Goal: Transaction & Acquisition: Purchase product/service

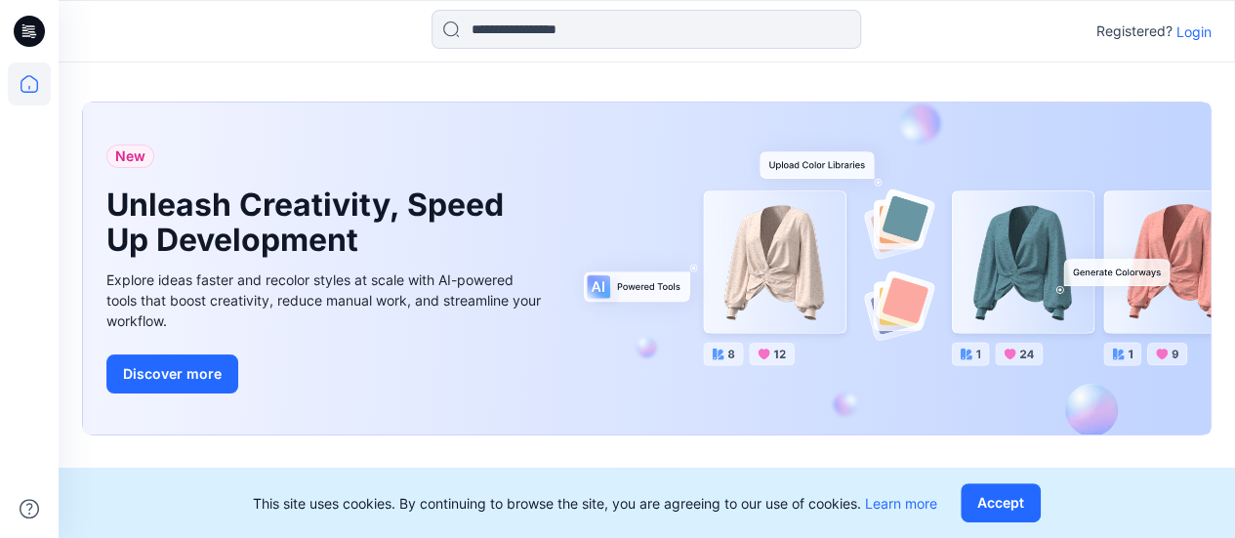
click at [1195, 33] on p "Login" at bounding box center [1193, 31] width 35 height 20
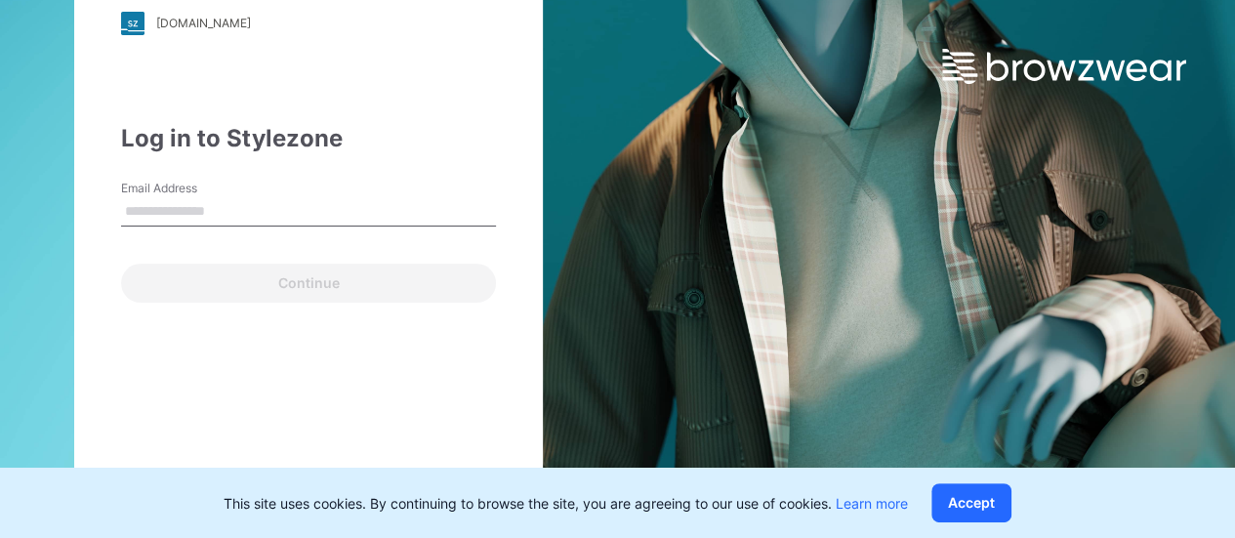
type input "**********"
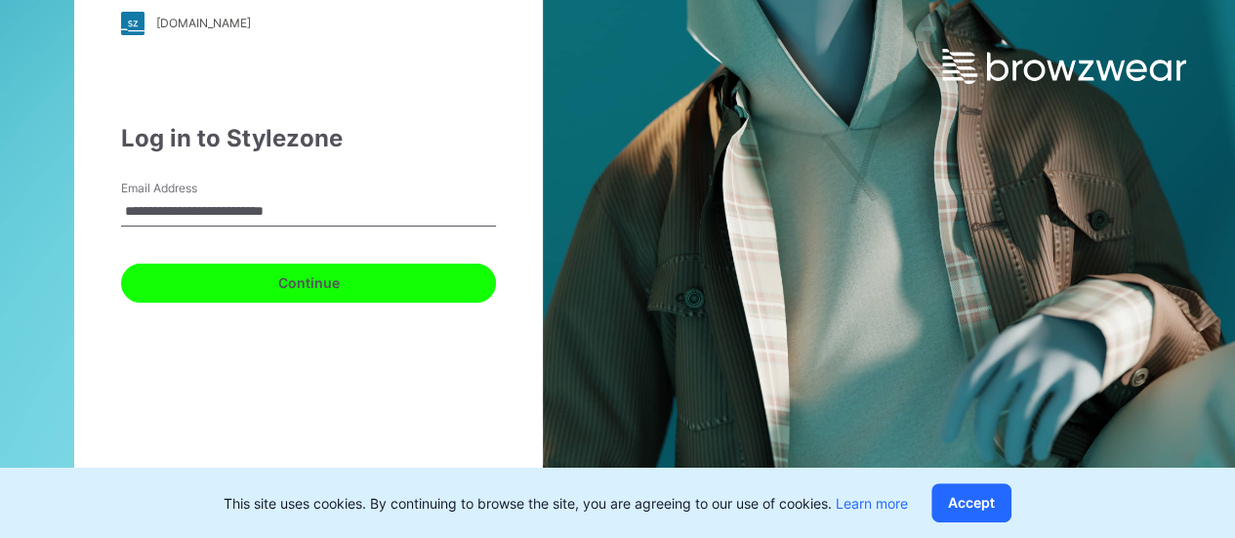
click at [316, 289] on button "Continue" at bounding box center [308, 282] width 375 height 39
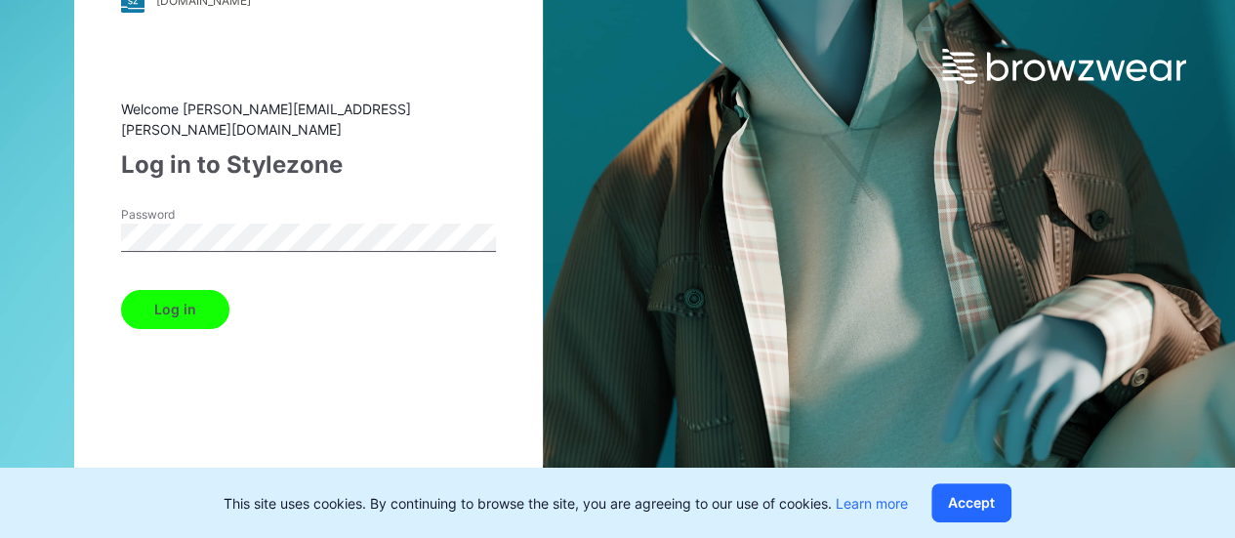
click at [193, 298] on button "Log in" at bounding box center [175, 309] width 108 height 39
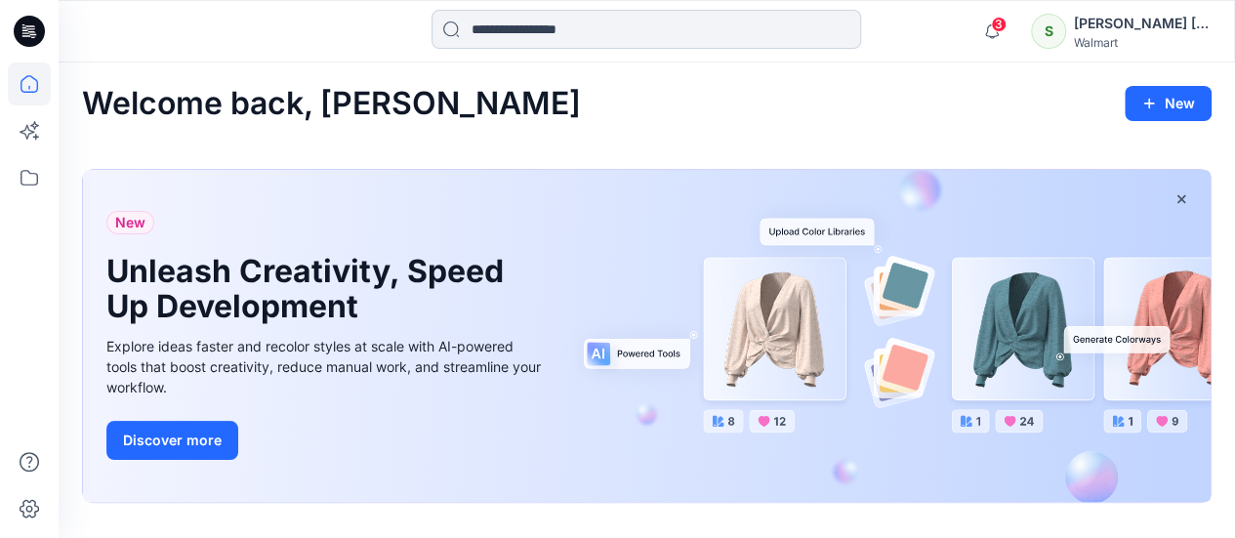
click at [516, 41] on input at bounding box center [645, 29] width 429 height 39
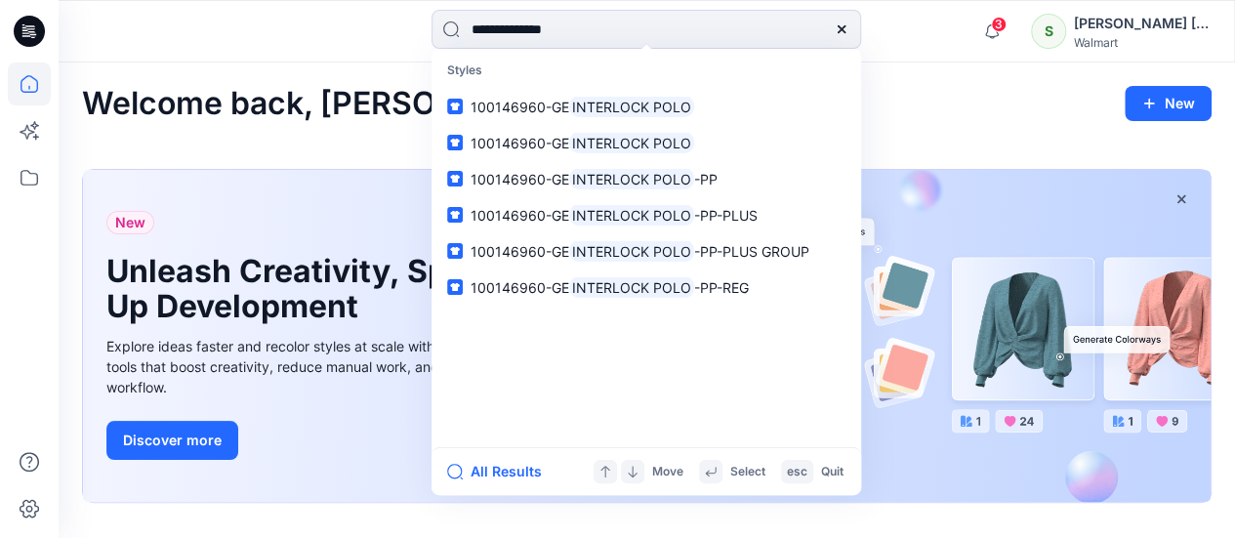
type input "**********"
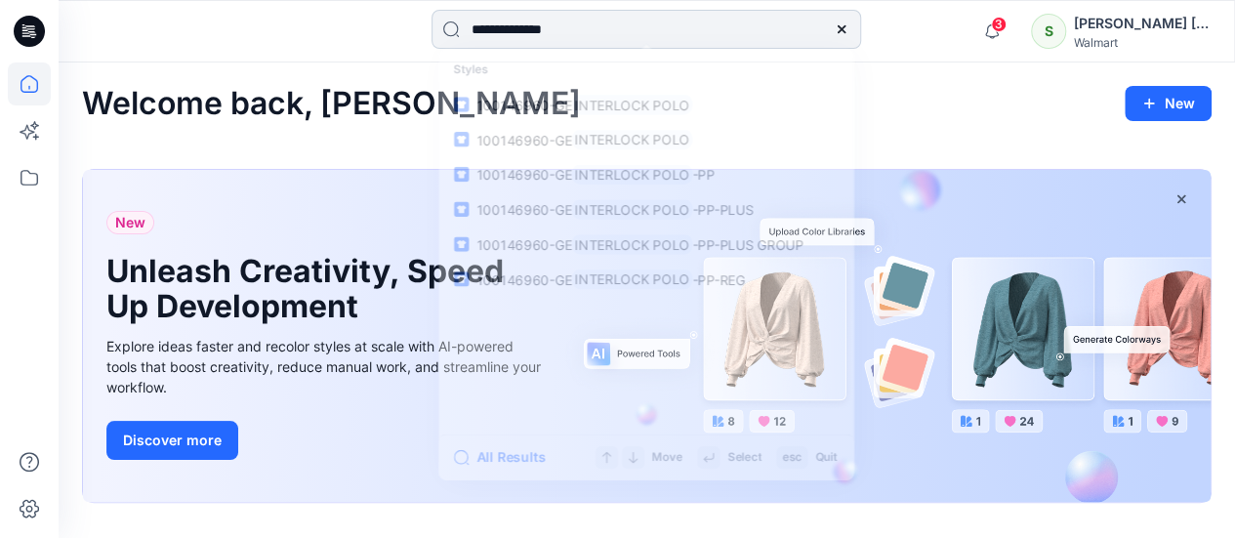
click at [450, 31] on input "**********" at bounding box center [645, 29] width 429 height 39
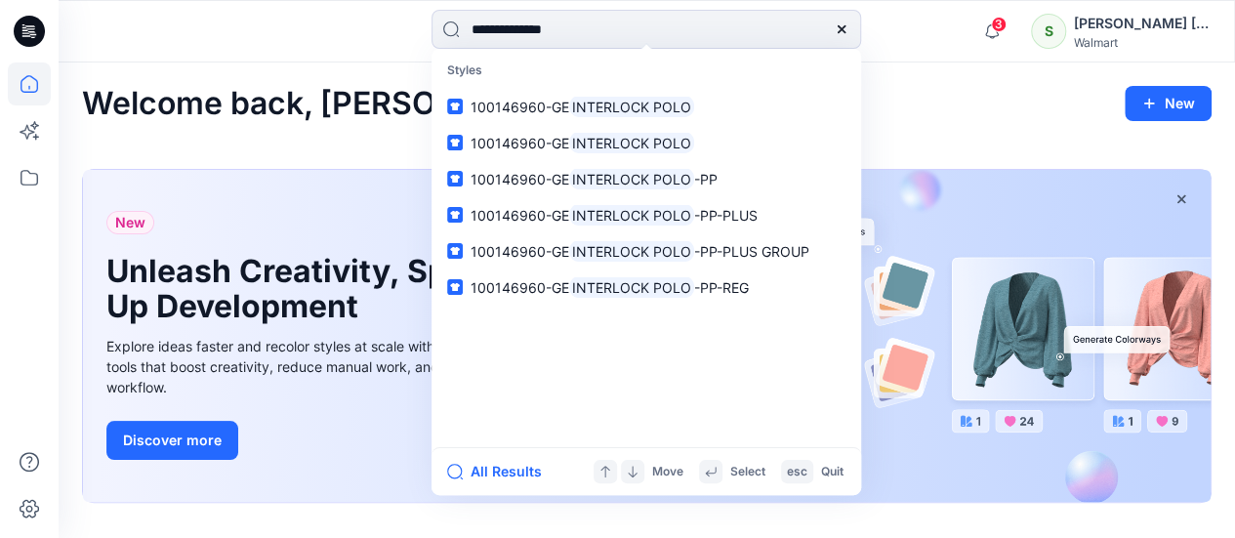
click at [841, 28] on icon at bounding box center [841, 29] width 8 height 8
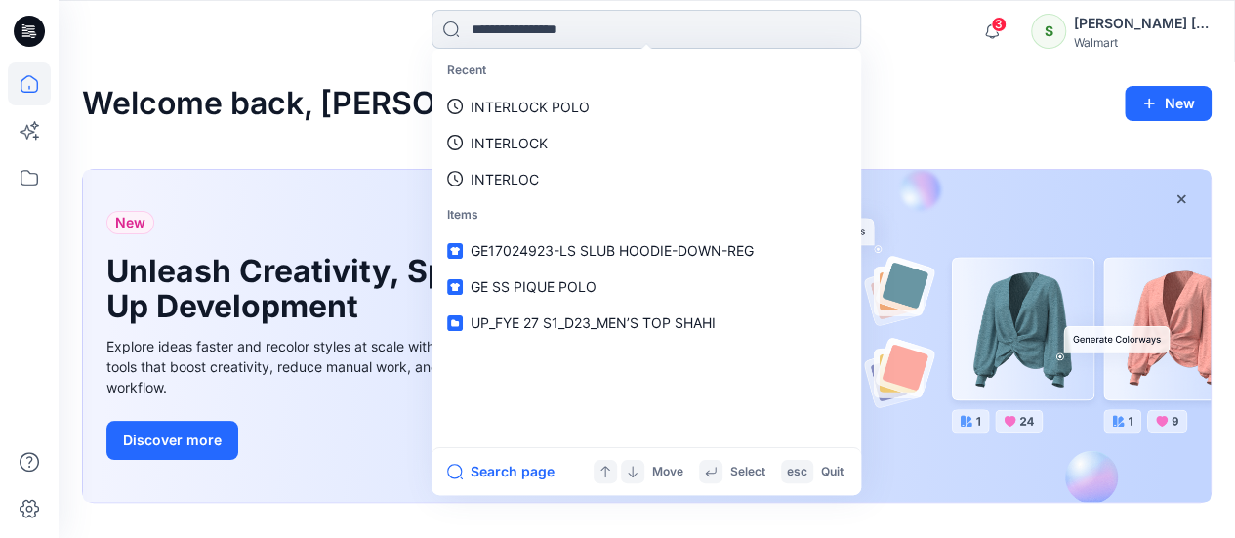
click at [504, 27] on input at bounding box center [645, 29] width 429 height 39
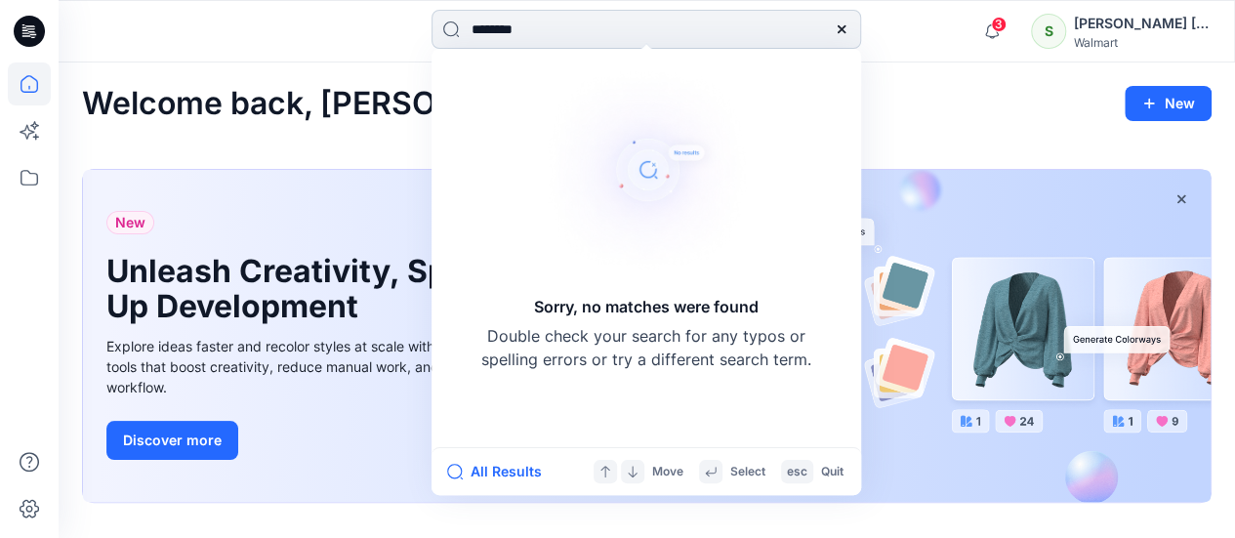
click at [470, 32] on input "********" at bounding box center [645, 29] width 429 height 39
type input "**********"
click at [837, 30] on icon at bounding box center [841, 29] width 16 height 16
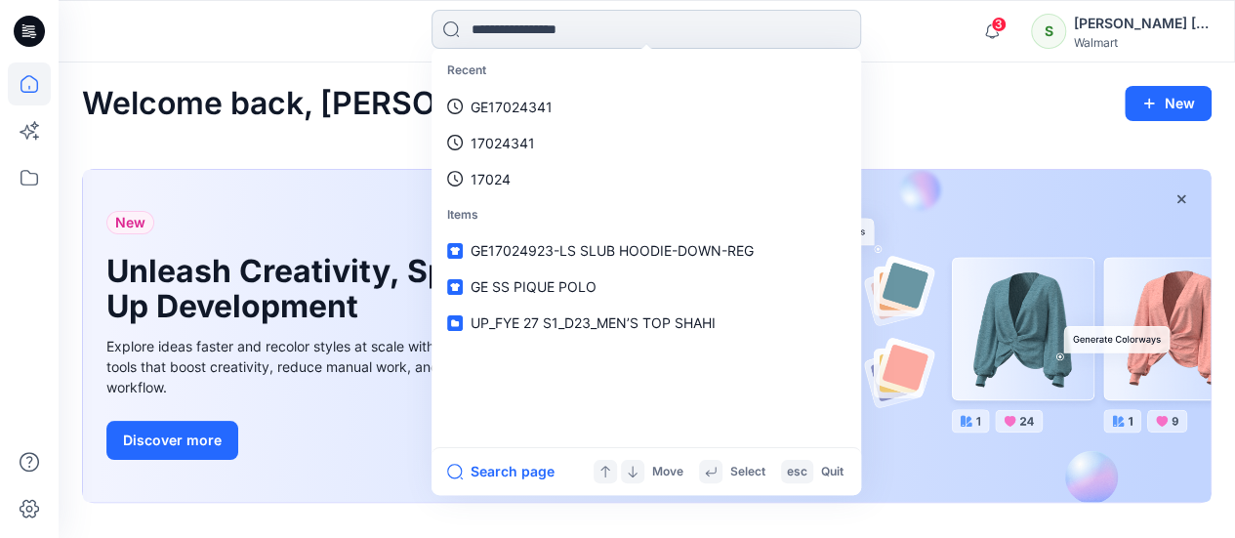
click at [586, 26] on input at bounding box center [645, 29] width 429 height 39
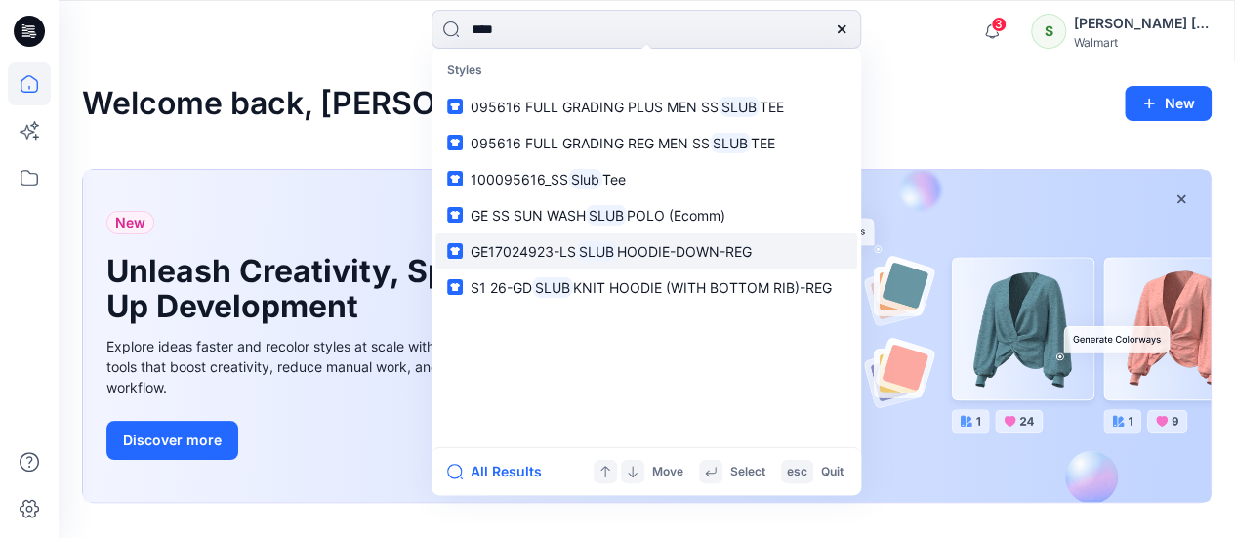
type input "****"
click at [648, 251] on span "HOODIE-DOWN-REG" at bounding box center [684, 251] width 135 height 17
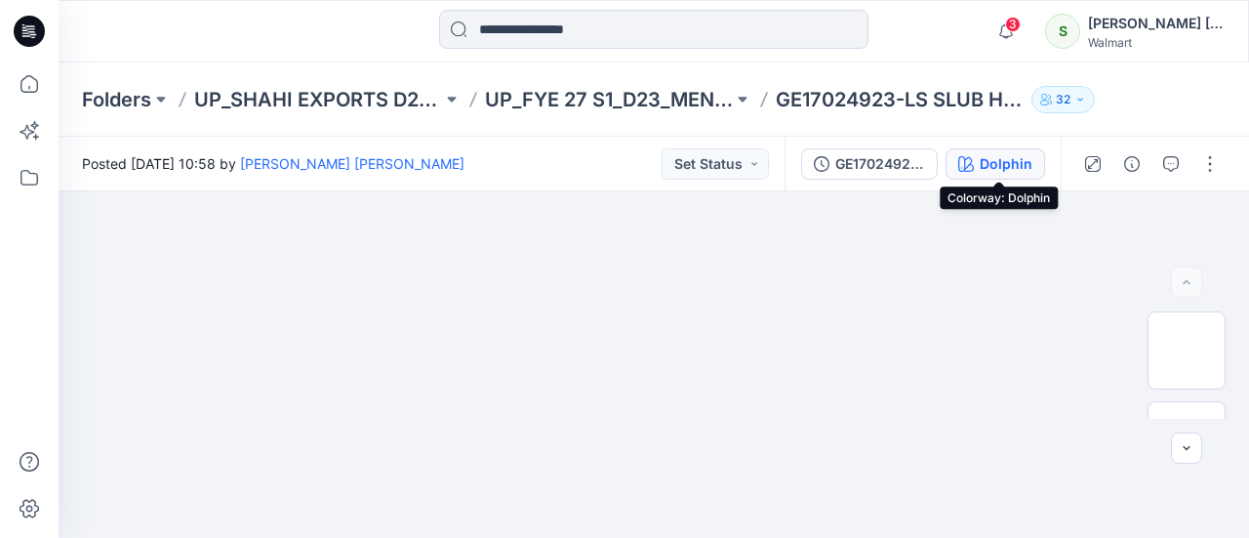
click at [999, 163] on div "Dolphin" at bounding box center [1006, 163] width 53 height 21
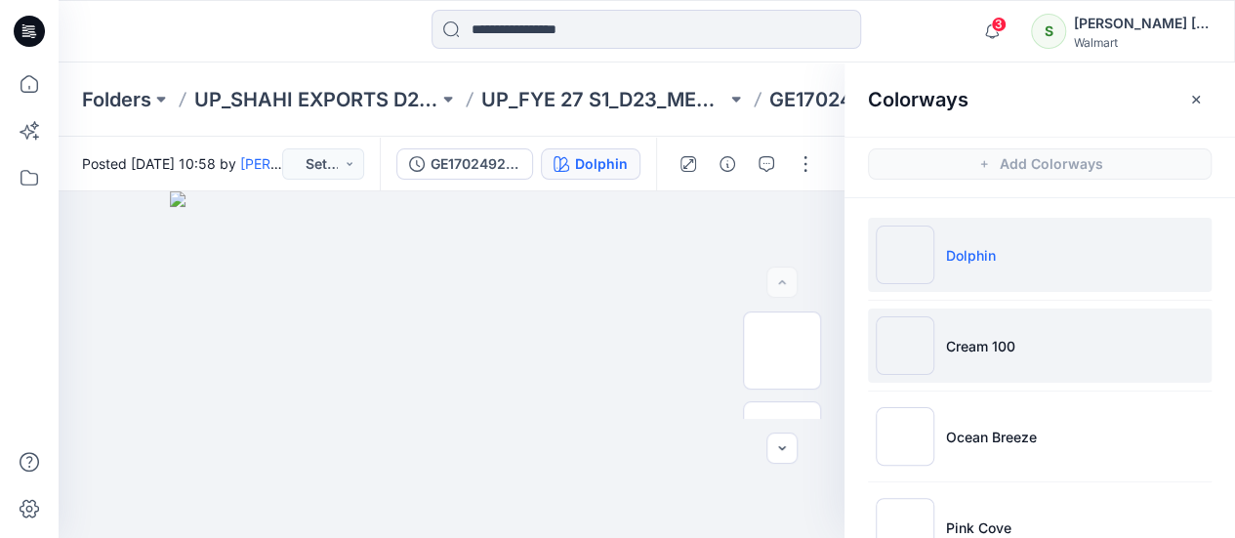
click at [962, 351] on p "Cream 100" at bounding box center [980, 346] width 69 height 20
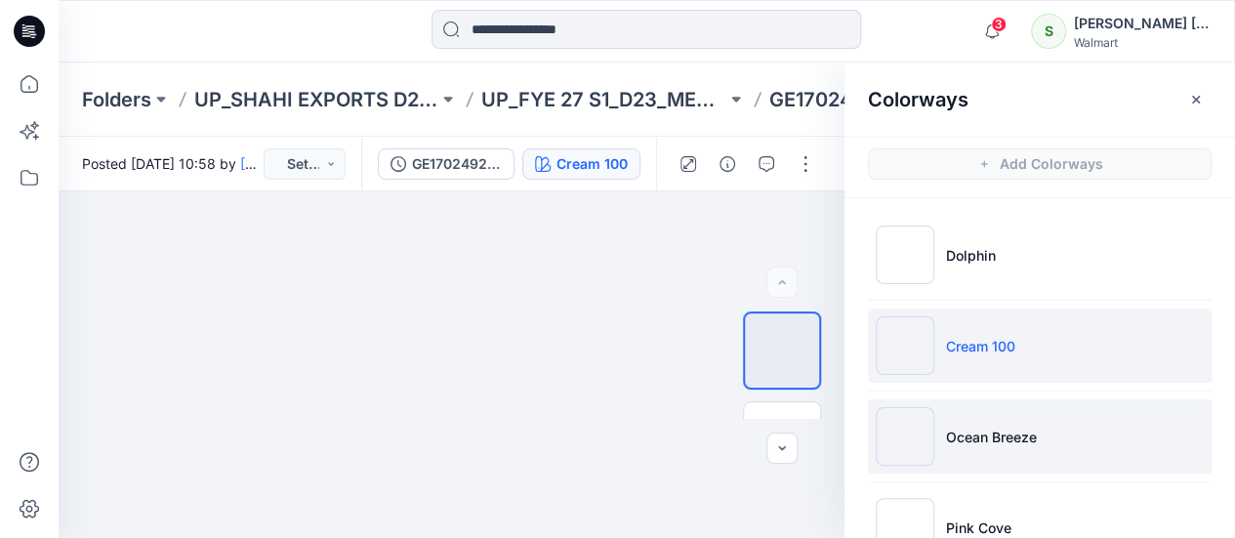
click at [990, 443] on p "Ocean Breeze" at bounding box center [991, 436] width 91 height 20
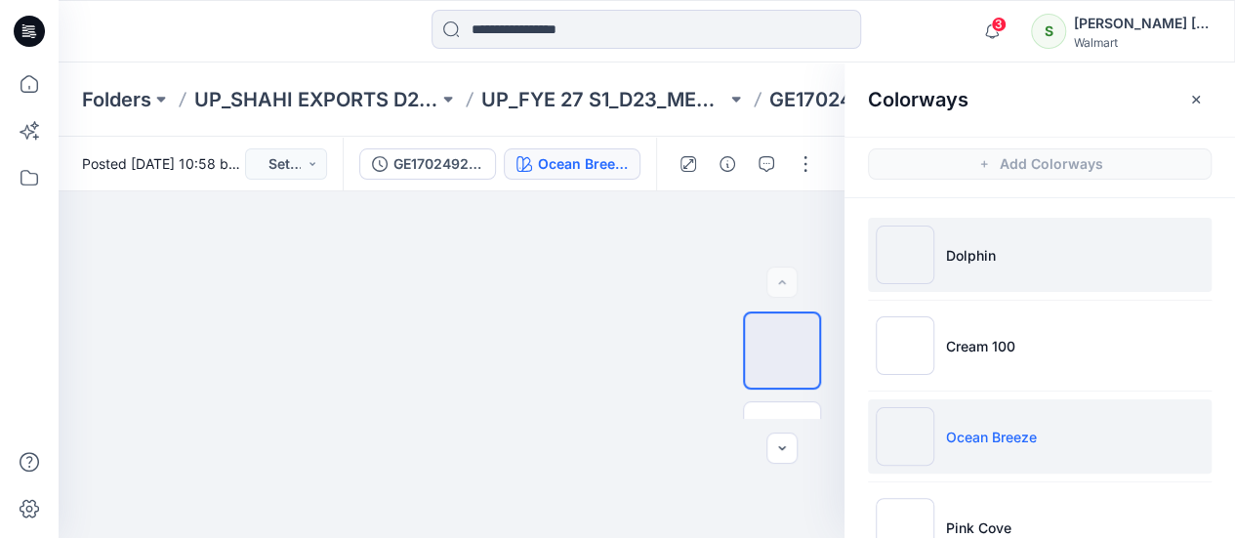
click at [956, 257] on p "Dolphin" at bounding box center [971, 255] width 50 height 20
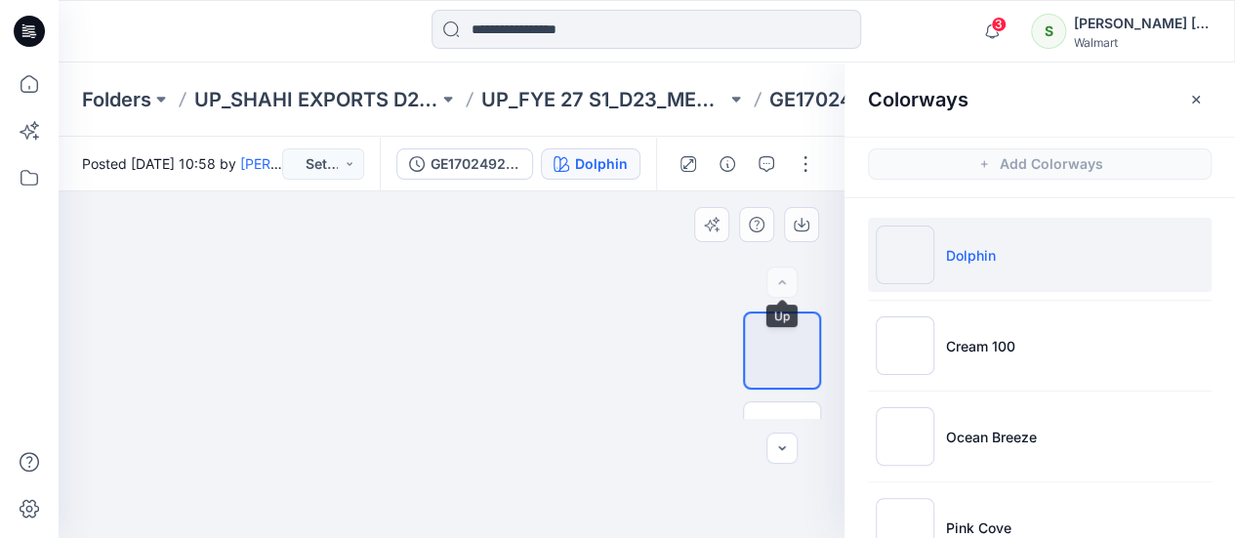
click at [781, 288] on div at bounding box center [781, 281] width 31 height 31
click at [781, 275] on div at bounding box center [781, 281] width 31 height 31
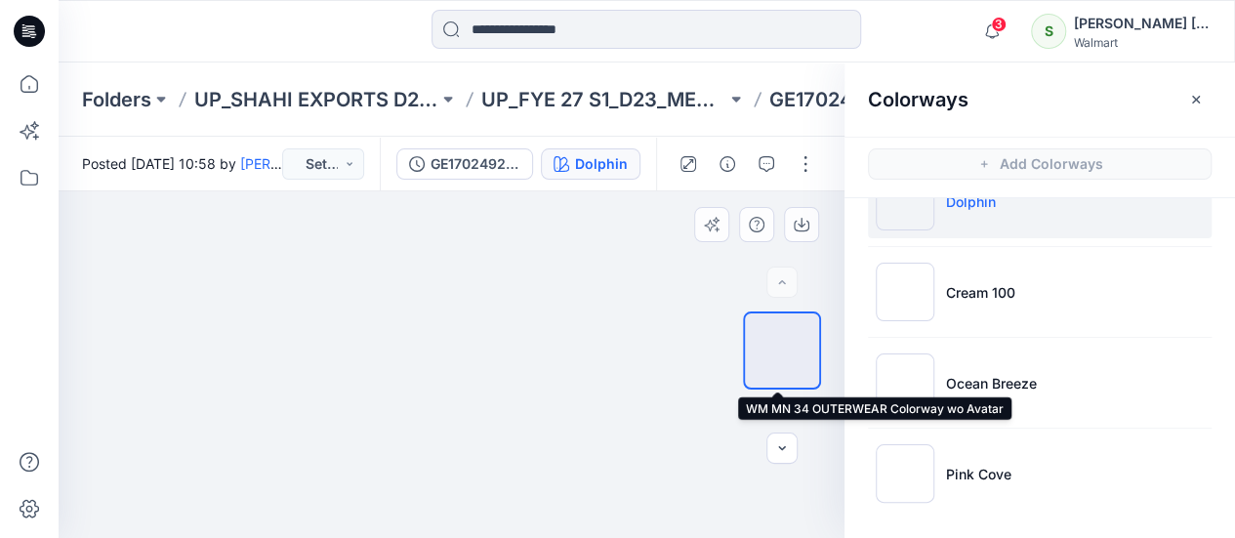
click at [782, 350] on img at bounding box center [782, 350] width 0 height 0
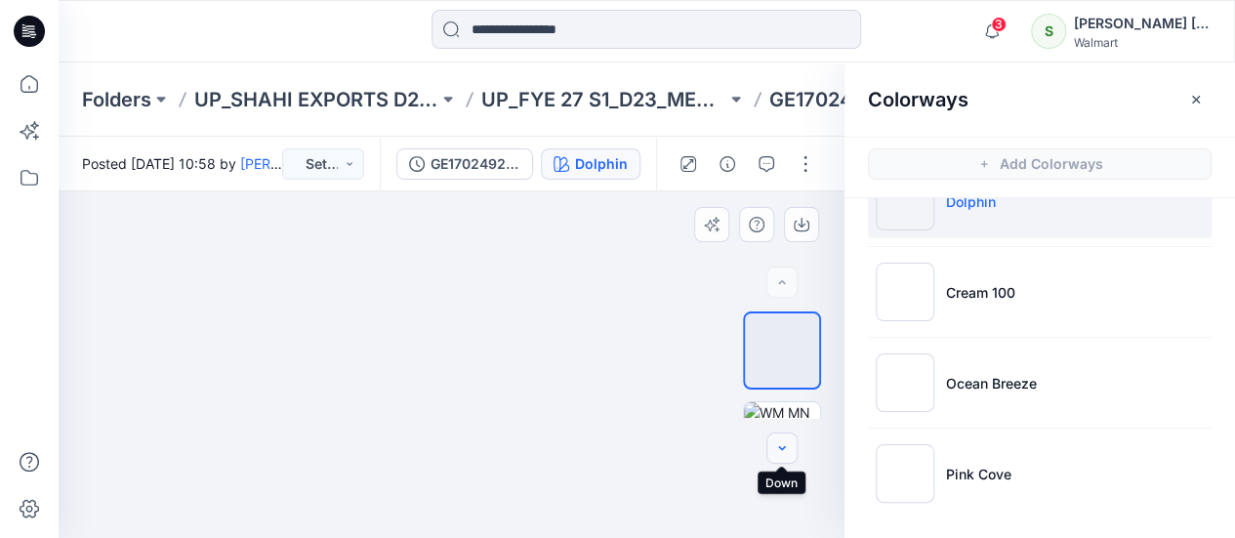
click at [790, 446] on button "button" at bounding box center [781, 447] width 31 height 31
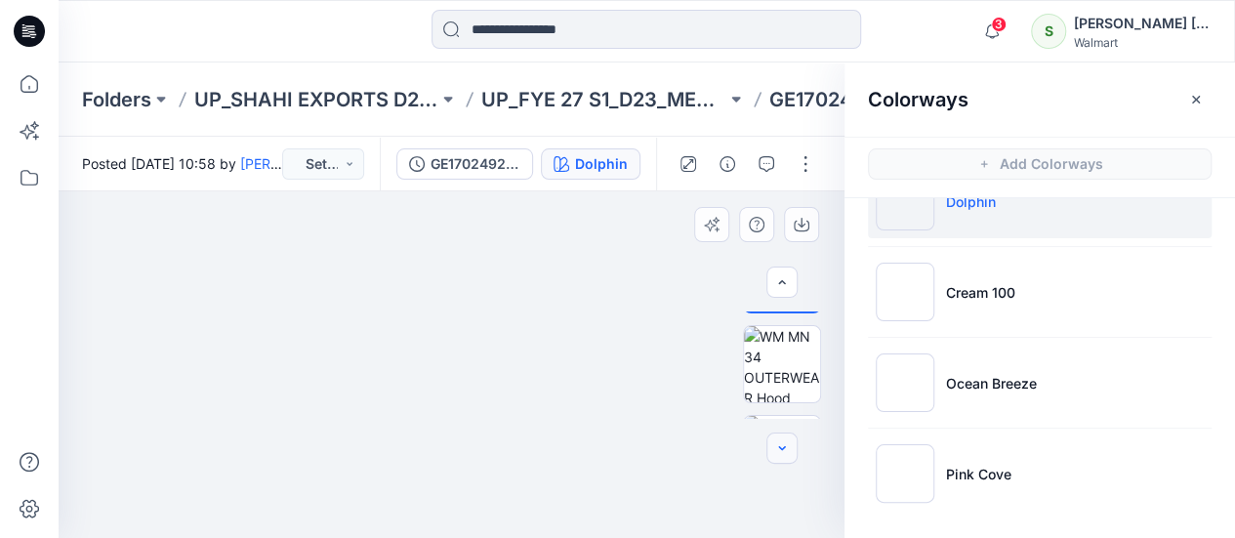
click at [781, 448] on icon "button" at bounding box center [781, 447] width 7 height 4
click at [781, 446] on icon "button" at bounding box center [782, 448] width 16 height 16
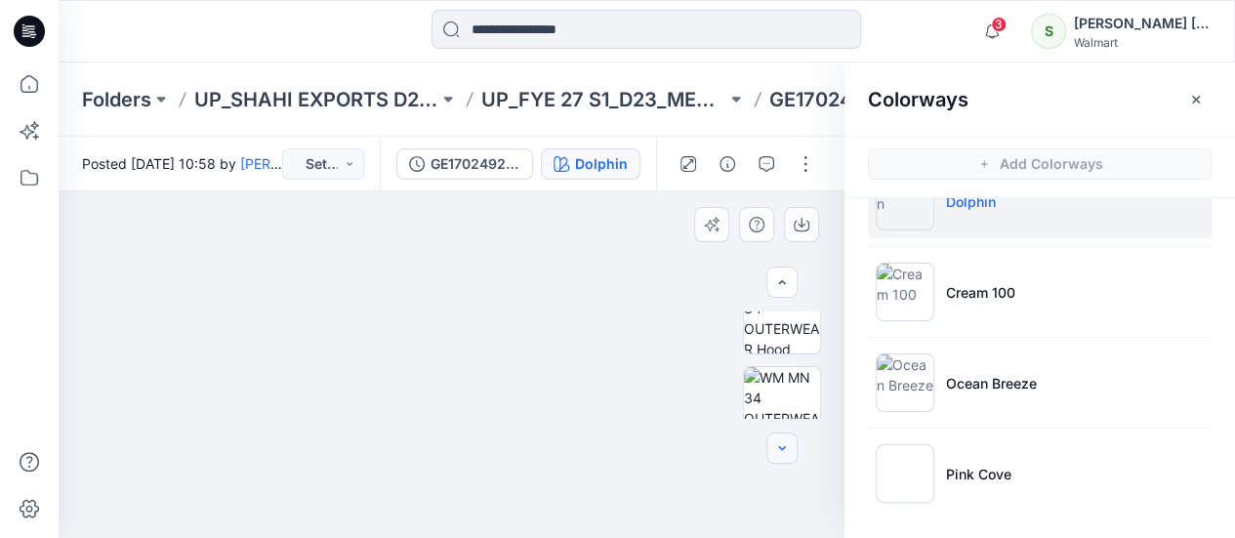
click at [783, 444] on icon "button" at bounding box center [782, 448] width 16 height 16
click at [784, 443] on icon "button" at bounding box center [782, 448] width 16 height 16
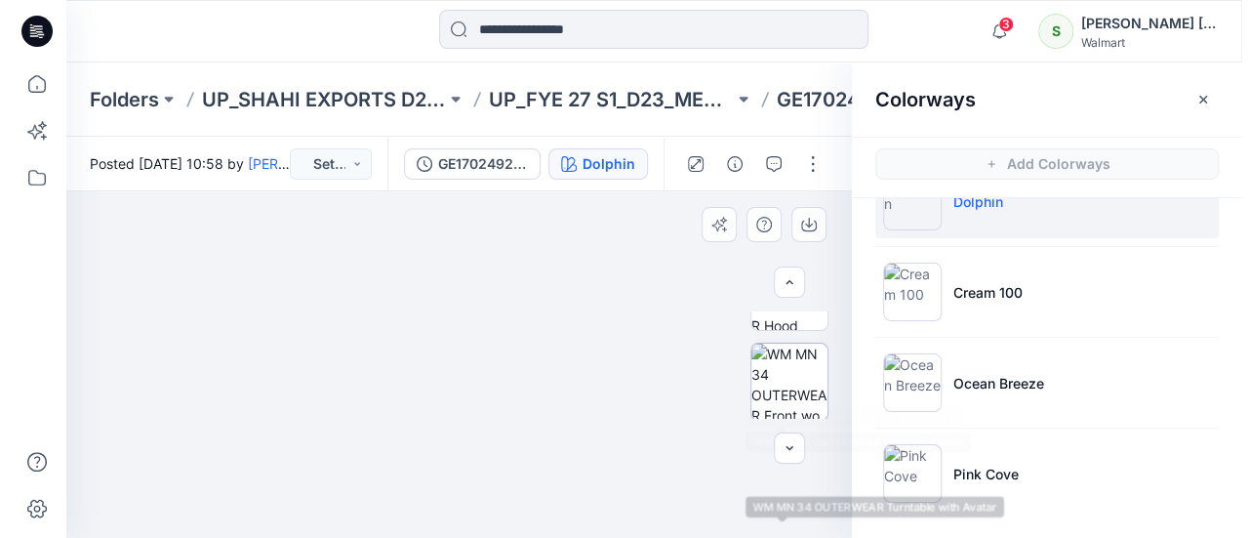
scroll to position [414, 0]
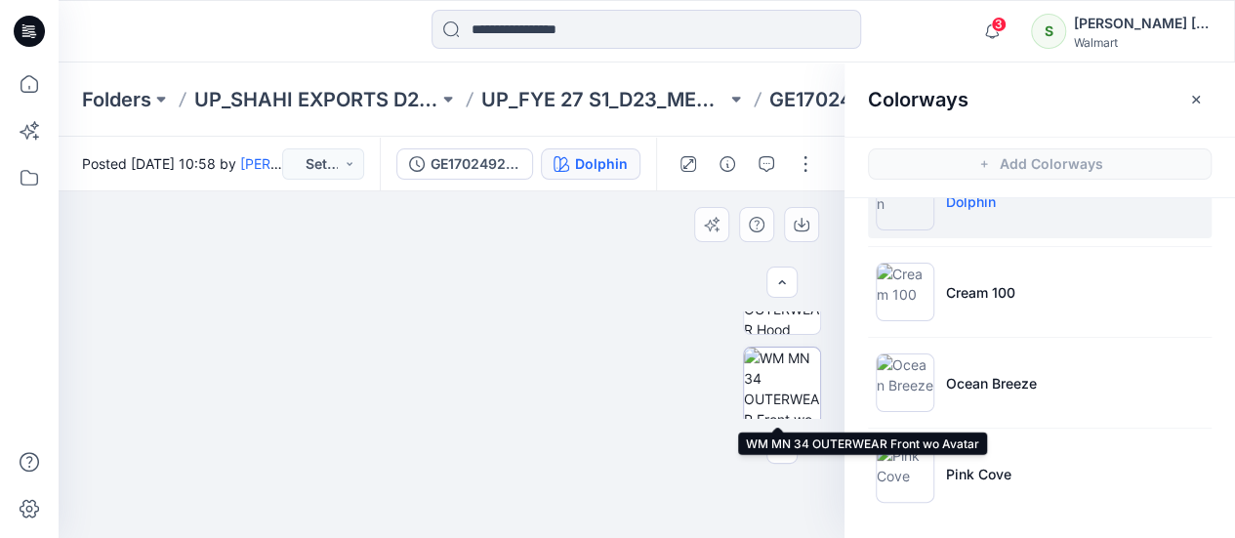
click at [770, 372] on img at bounding box center [782, 385] width 76 height 76
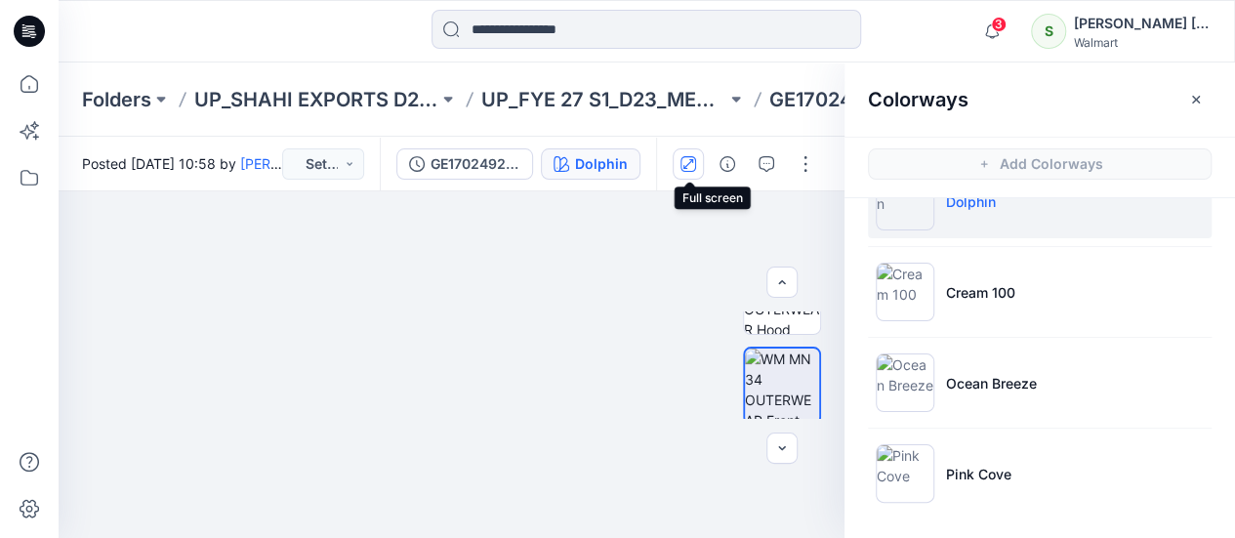
click at [685, 159] on icon "button" at bounding box center [688, 164] width 16 height 16
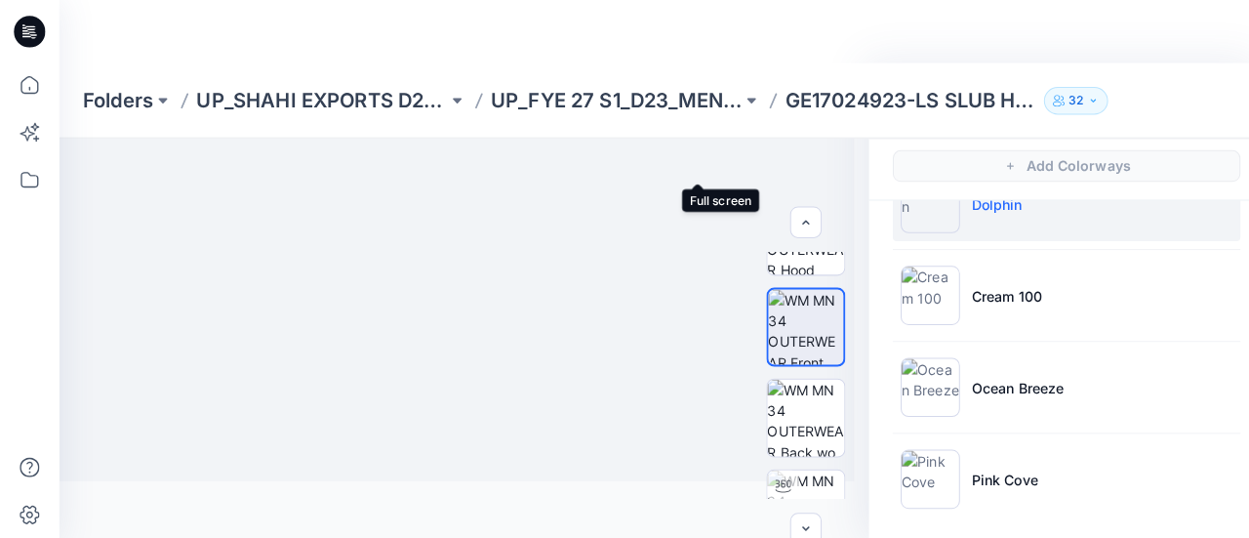
scroll to position [0, 0]
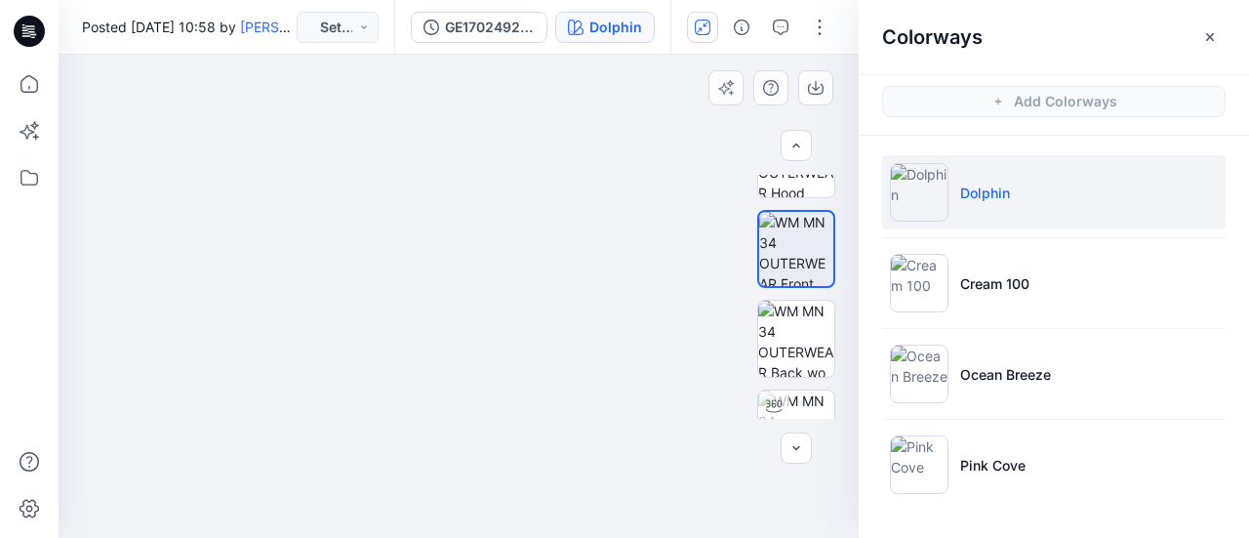
drag, startPoint x: 506, startPoint y: 167, endPoint x: 498, endPoint y: 314, distance: 147.6
click at [498, 1] on img at bounding box center [450, 1] width 885 height 0
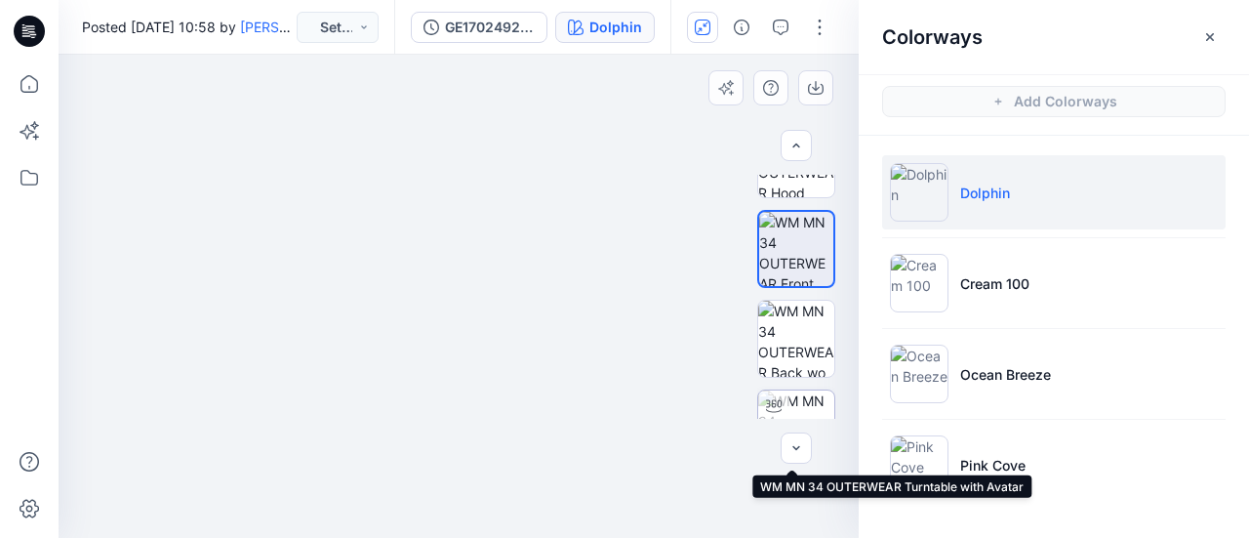
click at [783, 413] on div at bounding box center [773, 405] width 31 height 31
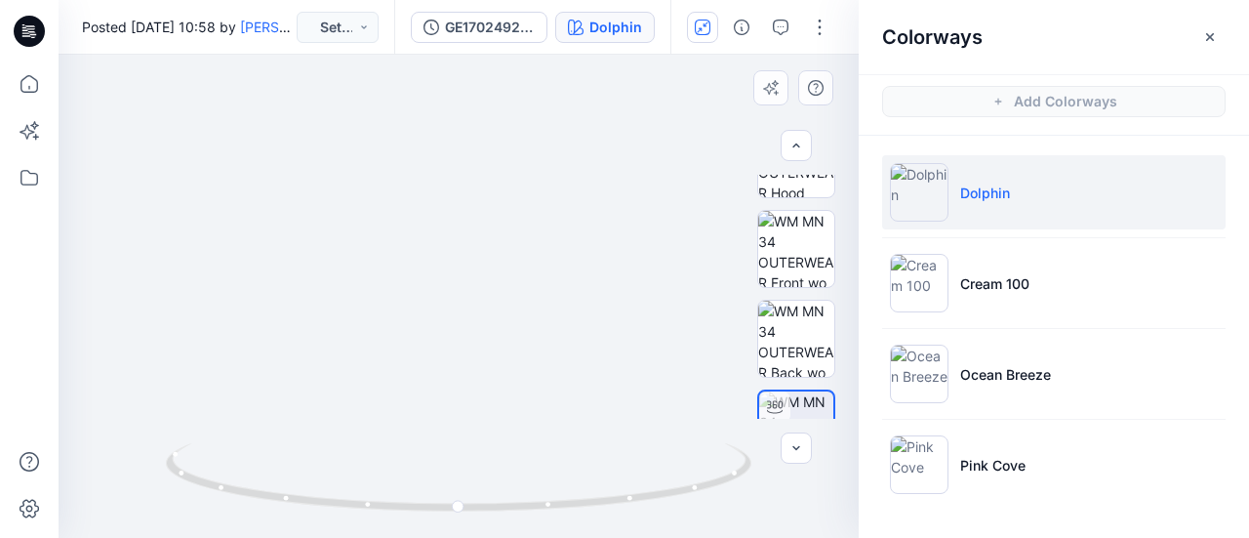
drag, startPoint x: 437, startPoint y: 223, endPoint x: 445, endPoint y: 294, distance: 70.7
drag, startPoint x: 428, startPoint y: 194, endPoint x: 429, endPoint y: 263, distance: 69.3
drag, startPoint x: 456, startPoint y: 310, endPoint x: 456, endPoint y: 296, distance: 14.6
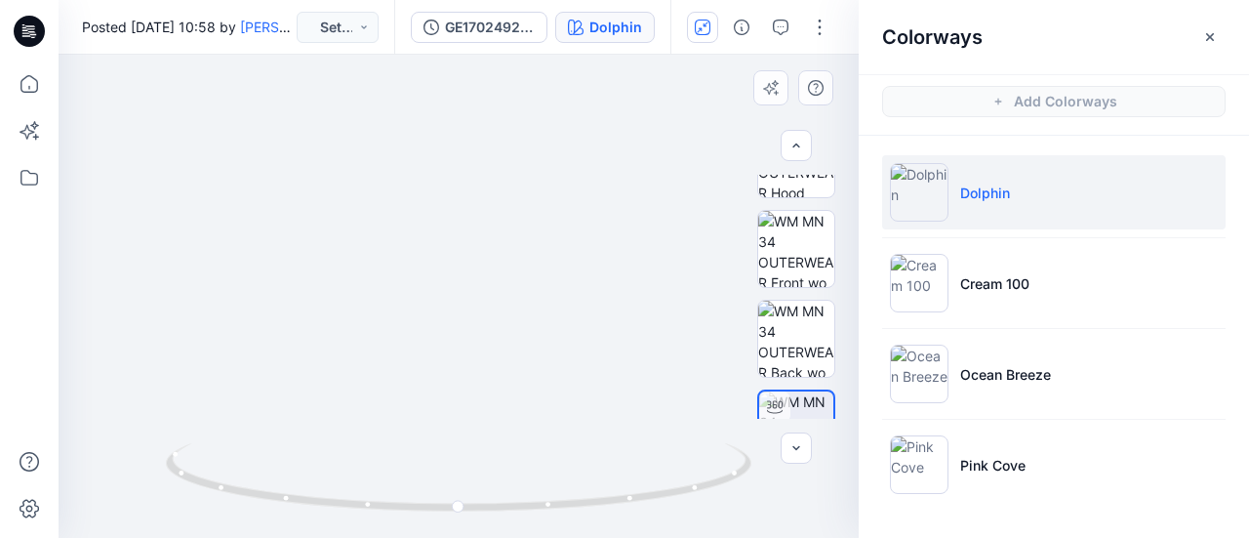
drag, startPoint x: 304, startPoint y: 501, endPoint x: 486, endPoint y: 518, distance: 182.4
click at [486, 518] on div at bounding box center [459, 489] width 586 height 98
drag, startPoint x: 178, startPoint y: 477, endPoint x: 359, endPoint y: 505, distance: 183.6
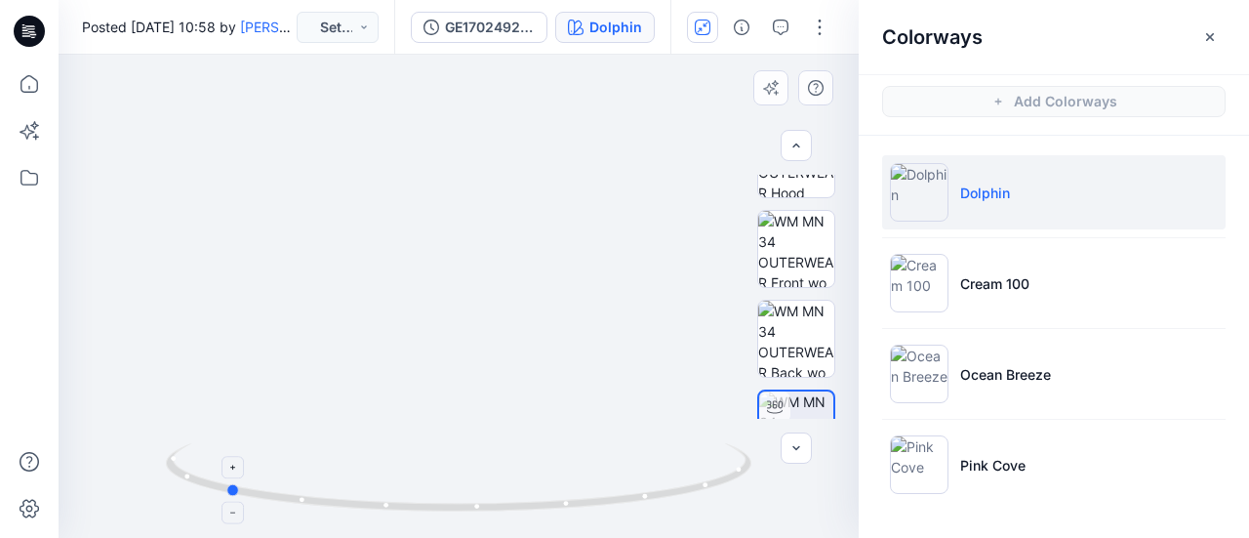
click at [347, 507] on icon at bounding box center [461, 479] width 590 height 73
drag, startPoint x: 224, startPoint y: 491, endPoint x: 327, endPoint y: 513, distance: 104.9
click at [327, 513] on icon at bounding box center [461, 479] width 590 height 73
click at [369, 26] on button "Set Status" at bounding box center [338, 27] width 82 height 31
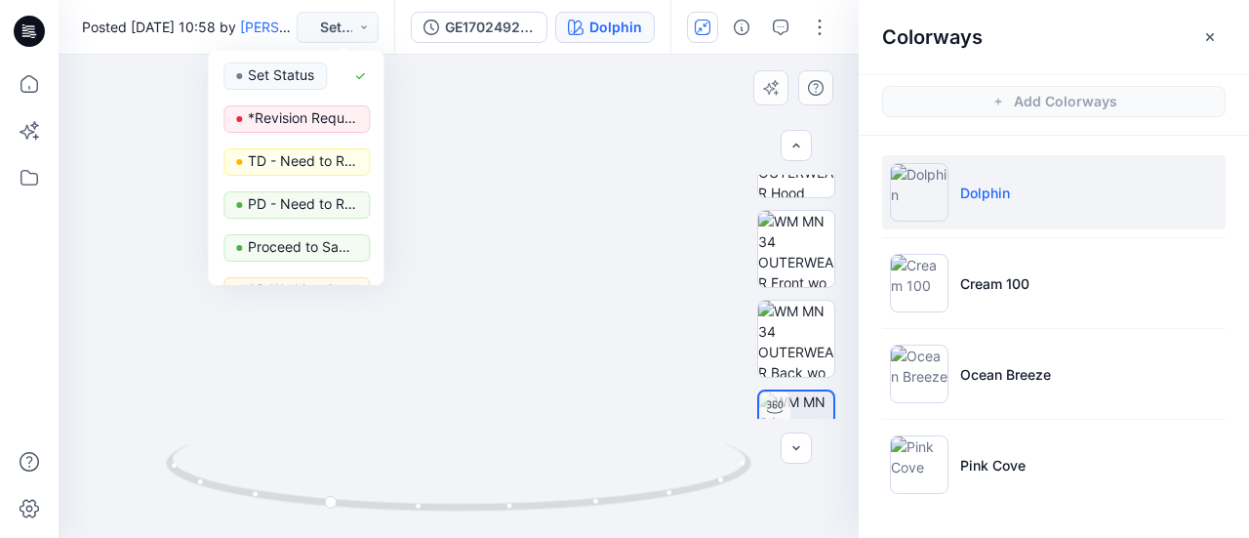
click at [189, 327] on img at bounding box center [460, 250] width 862 height 576
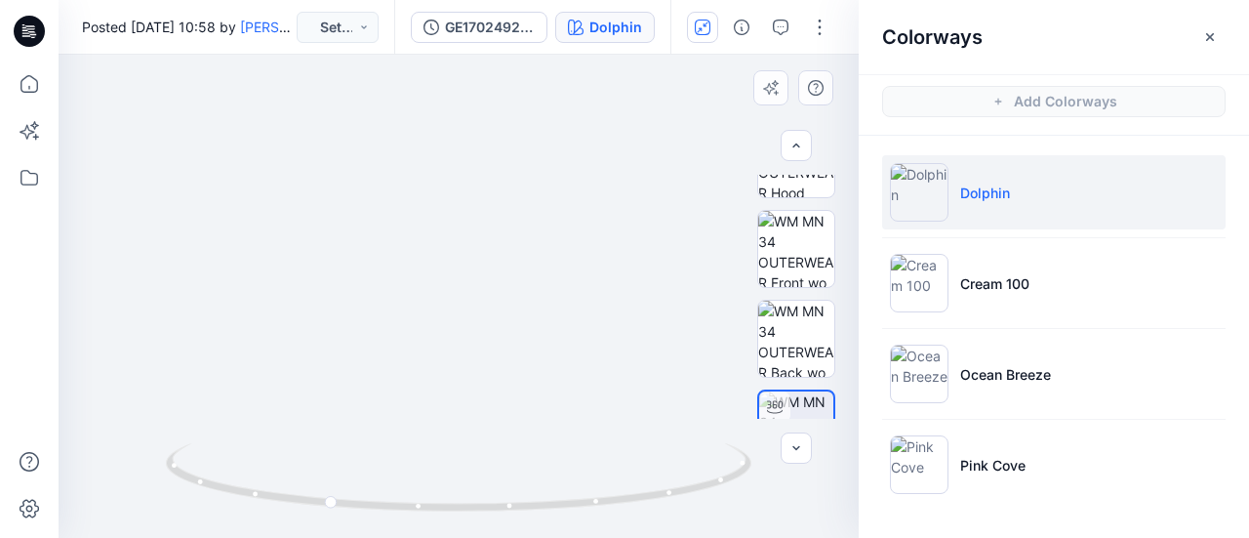
click at [474, 248] on img at bounding box center [459, 250] width 862 height 576
drag, startPoint x: 466, startPoint y: 262, endPoint x: 469, endPoint y: 239, distance: 22.8
click at [469, 239] on img at bounding box center [463, 238] width 862 height 600
click at [474, 206] on img at bounding box center [471, 226] width 956 height 624
drag, startPoint x: 469, startPoint y: 198, endPoint x: 472, endPoint y: 218, distance: 19.7
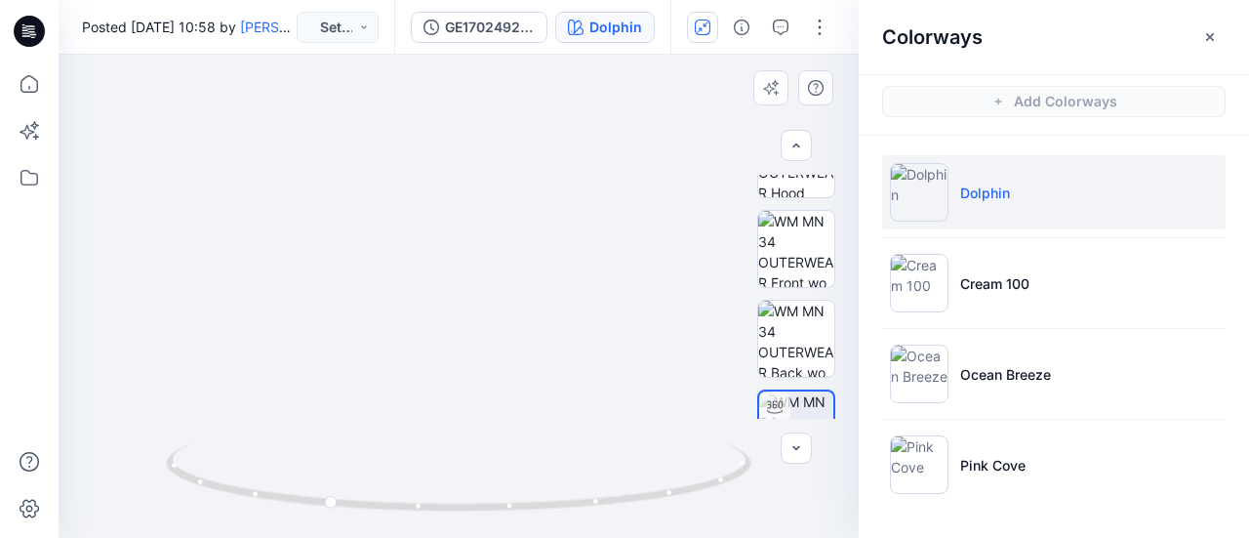
click at [472, 218] on img at bounding box center [467, 250] width 862 height 576
drag, startPoint x: 469, startPoint y: 275, endPoint x: 472, endPoint y: 243, distance: 32.3
click at [472, 243] on img at bounding box center [482, 221] width 956 height 631
drag, startPoint x: 466, startPoint y: 233, endPoint x: 467, endPoint y: 246, distance: 12.7
click at [467, 246] on img at bounding box center [483, 228] width 956 height 619
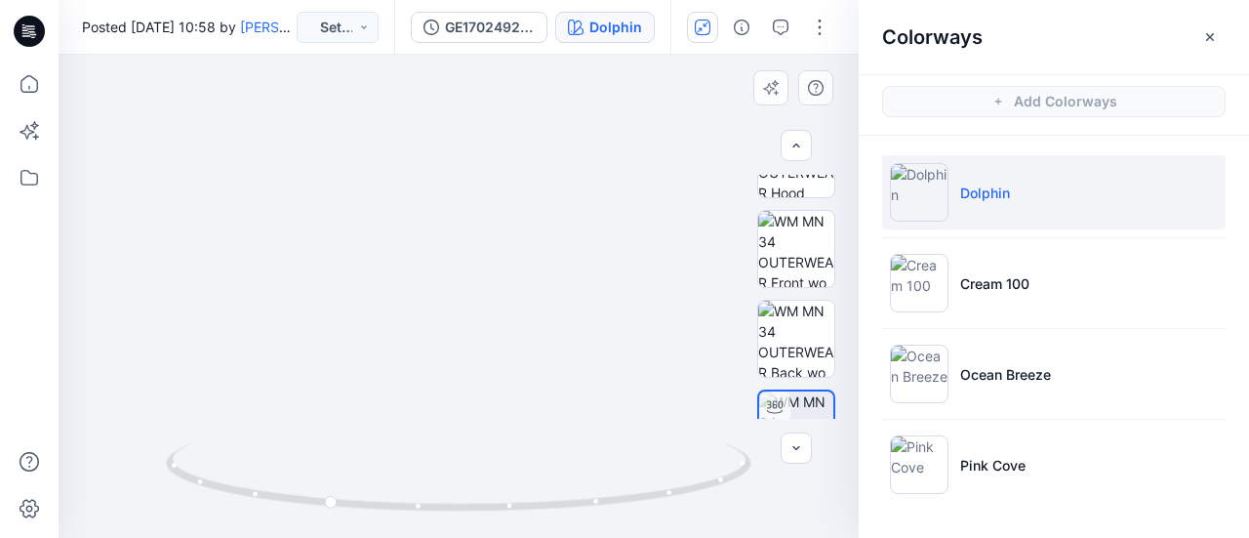
drag, startPoint x: 463, startPoint y: 243, endPoint x: 473, endPoint y: 262, distance: 21.4
click at [473, 262] on img at bounding box center [479, 251] width 862 height 573
click at [25, 36] on icon at bounding box center [26, 35] width 9 height 1
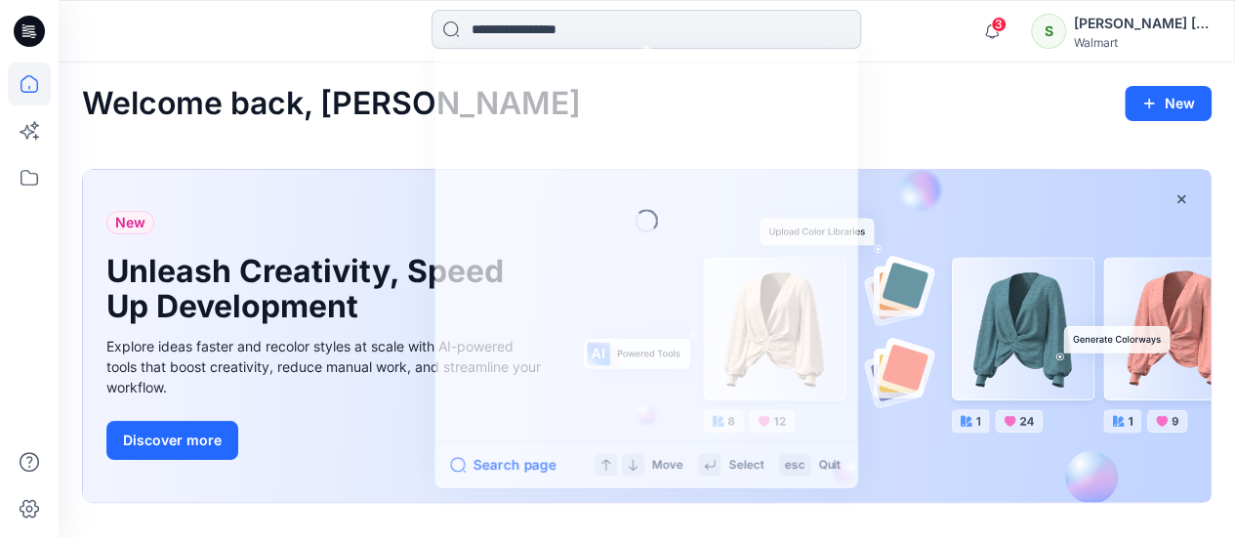
click at [577, 24] on input at bounding box center [645, 29] width 429 height 39
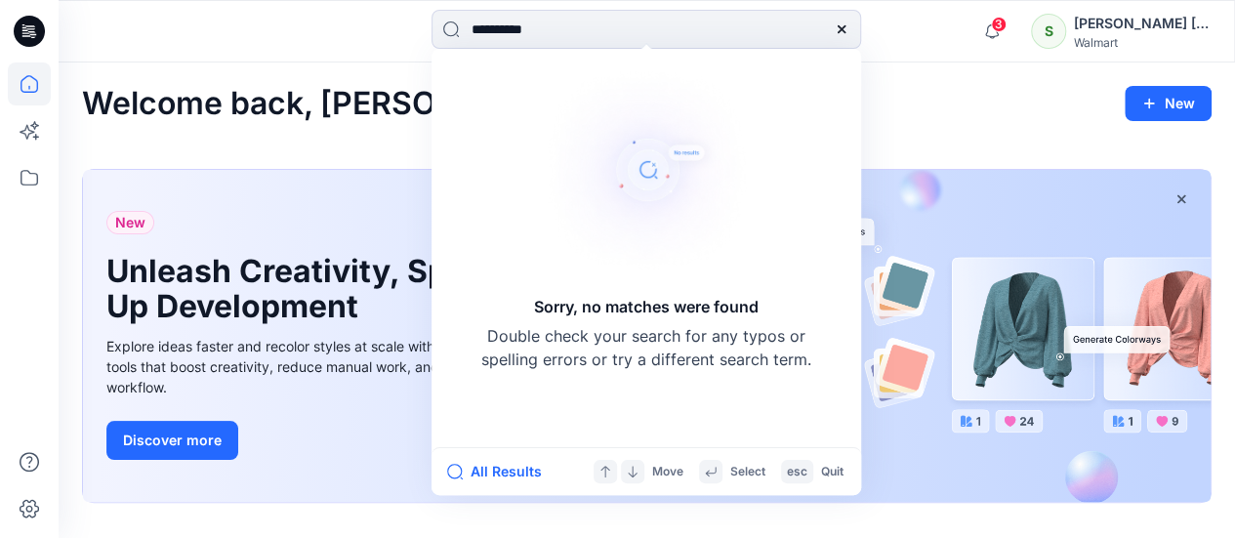
type input "**********"
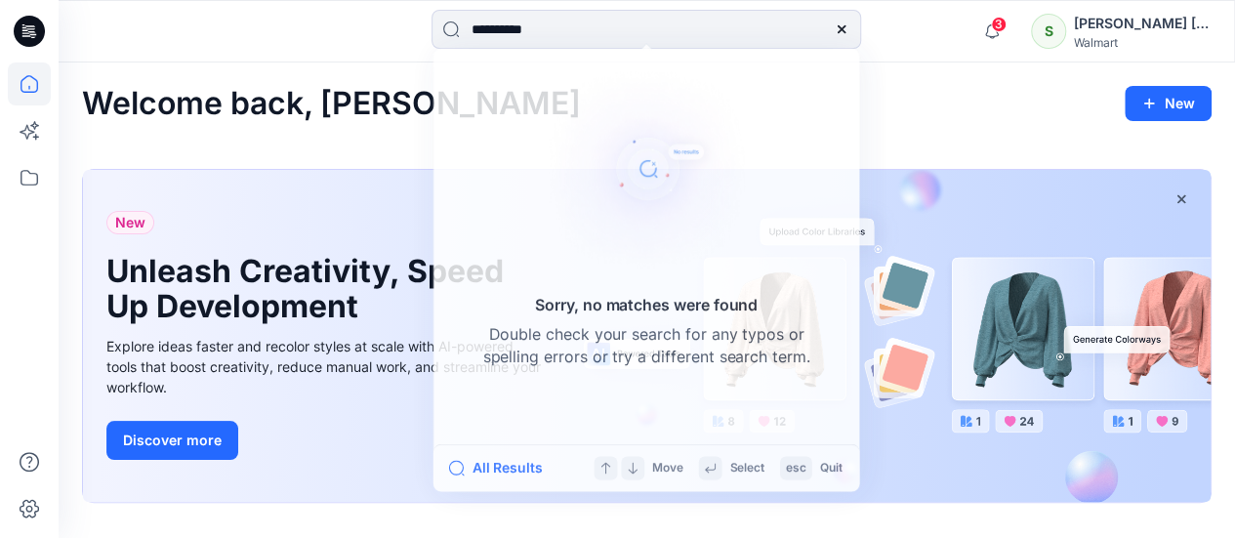
drag, startPoint x: 960, startPoint y: 83, endPoint x: 1042, endPoint y: 140, distance: 99.6
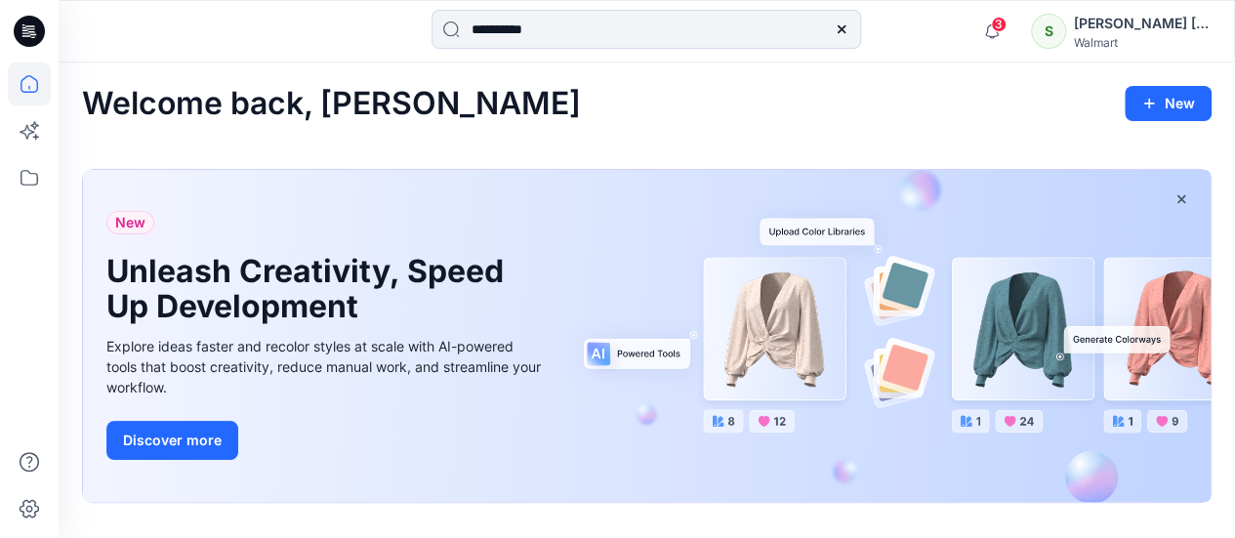
click at [23, 32] on icon at bounding box center [25, 32] width 7 height 1
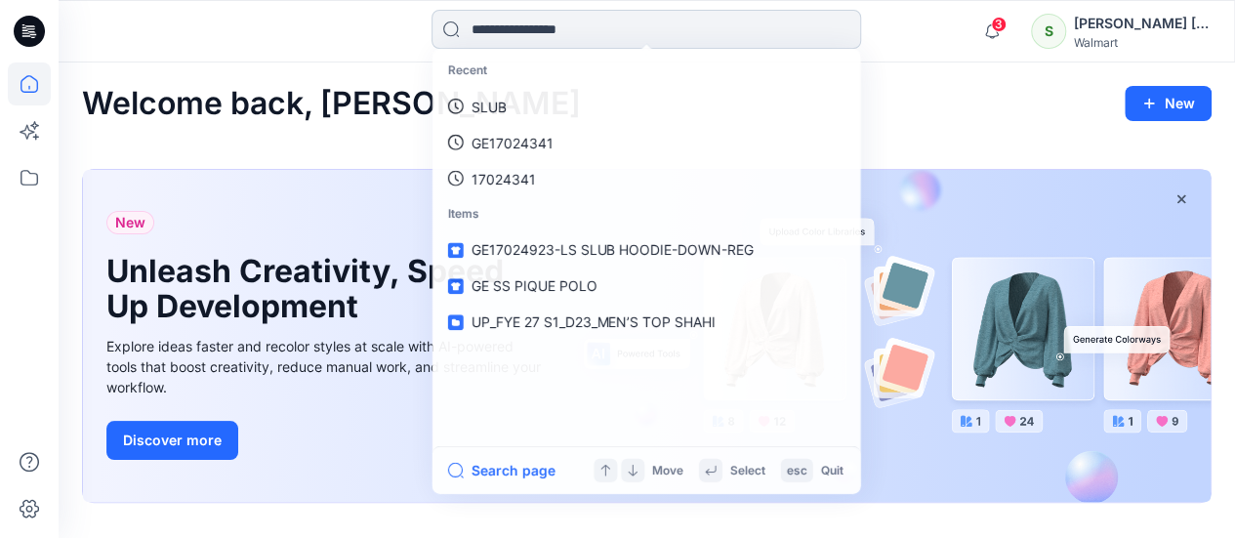
click at [615, 27] on input at bounding box center [645, 29] width 429 height 39
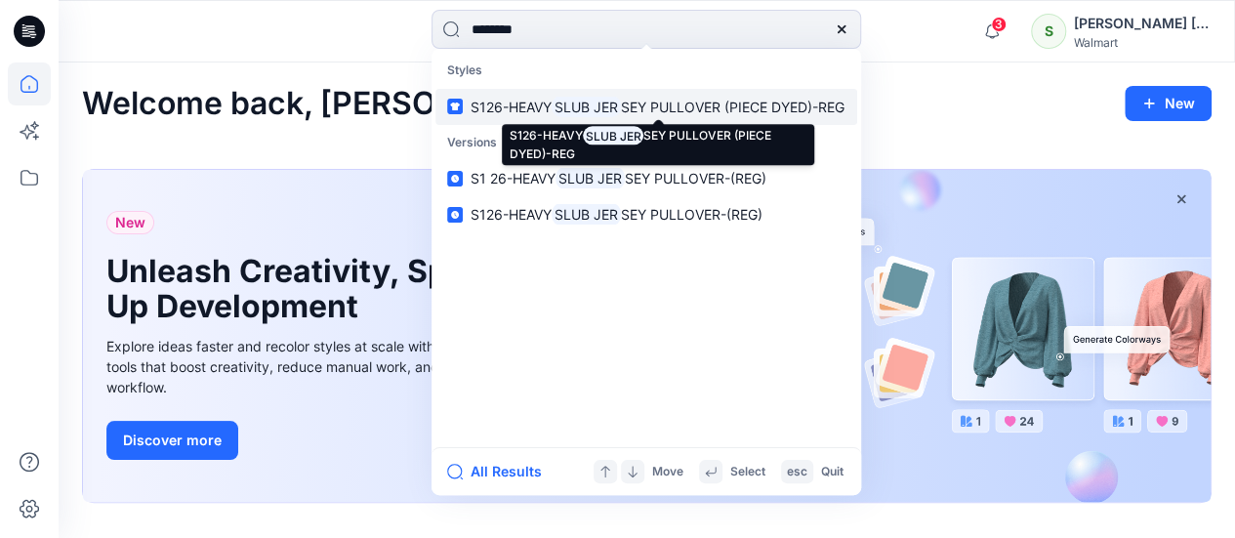
type input "********"
click at [611, 104] on mark "SLUB JER" at bounding box center [585, 107] width 69 height 22
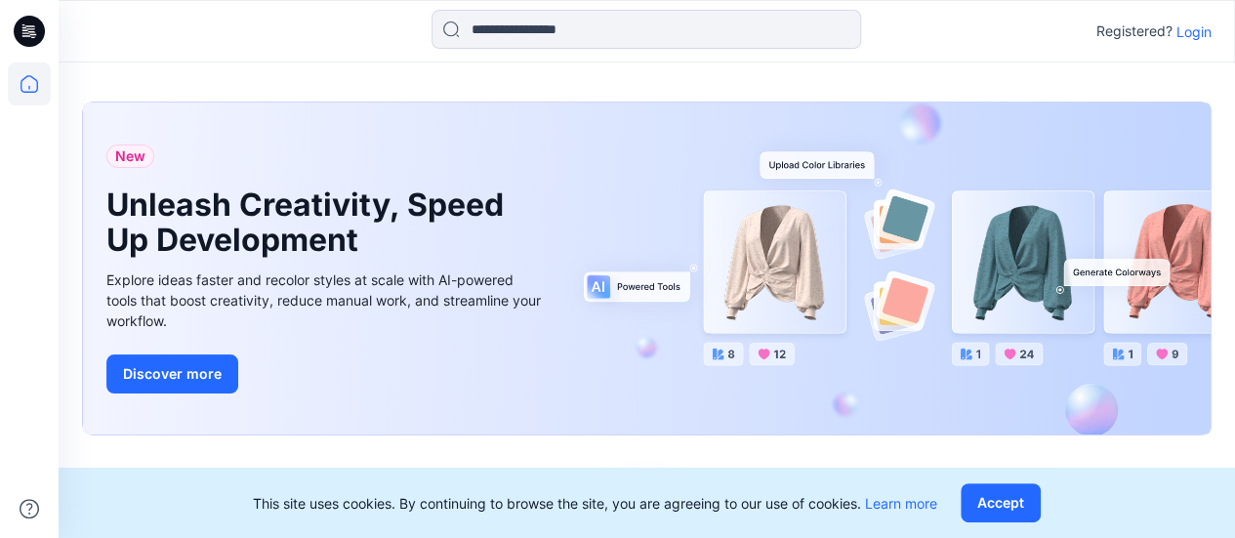
click at [1194, 26] on p "Login" at bounding box center [1193, 31] width 35 height 20
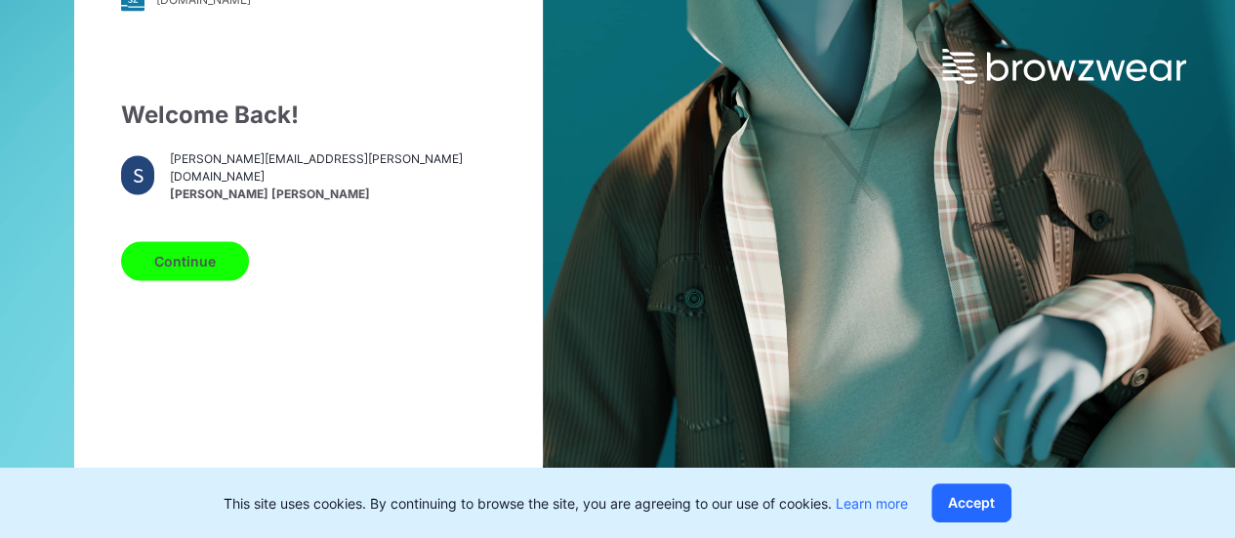
click at [166, 270] on button "Continue" at bounding box center [185, 260] width 128 height 39
click at [145, 270] on button "Continue" at bounding box center [185, 260] width 128 height 39
click at [184, 275] on button "Continue" at bounding box center [185, 260] width 128 height 39
drag, startPoint x: 207, startPoint y: 256, endPoint x: 203, endPoint y: 267, distance: 12.3
click at [204, 267] on button "Continue" at bounding box center [185, 260] width 128 height 39
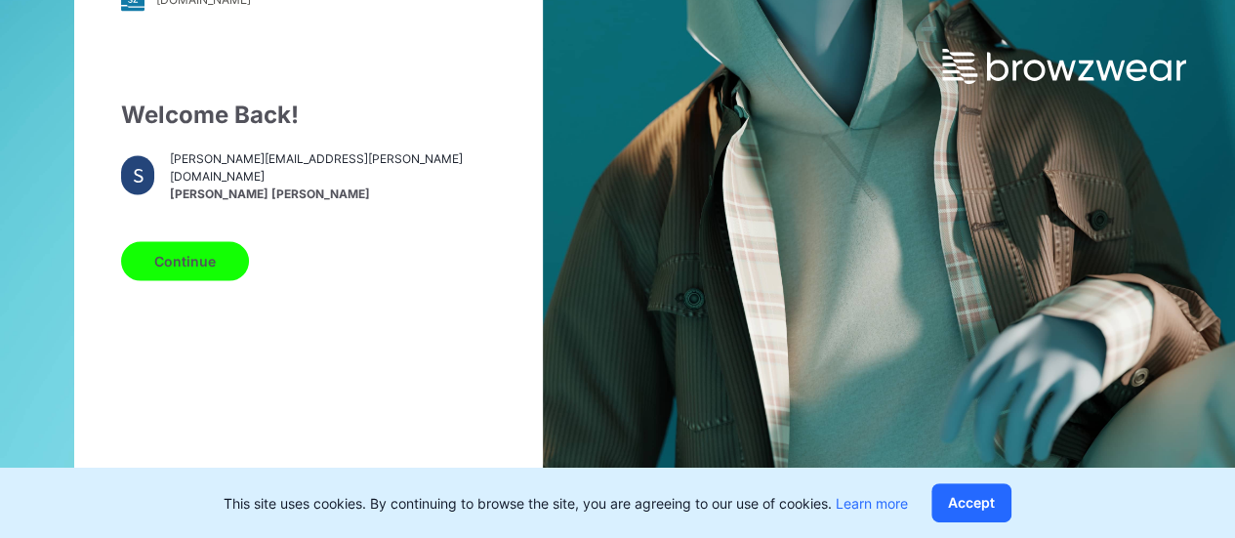
click at [203, 267] on button "Continue" at bounding box center [185, 260] width 128 height 39
click at [986, 512] on button "Accept" at bounding box center [971, 502] width 80 height 39
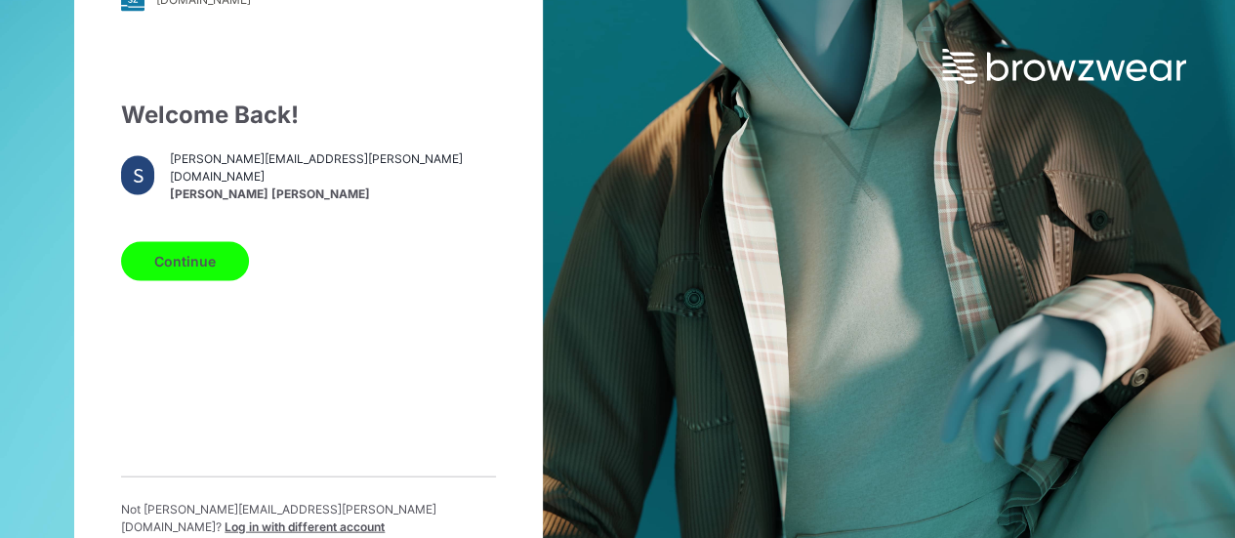
click at [191, 259] on button "Continue" at bounding box center [185, 260] width 128 height 39
click at [195, 271] on button "Continue" at bounding box center [185, 260] width 128 height 39
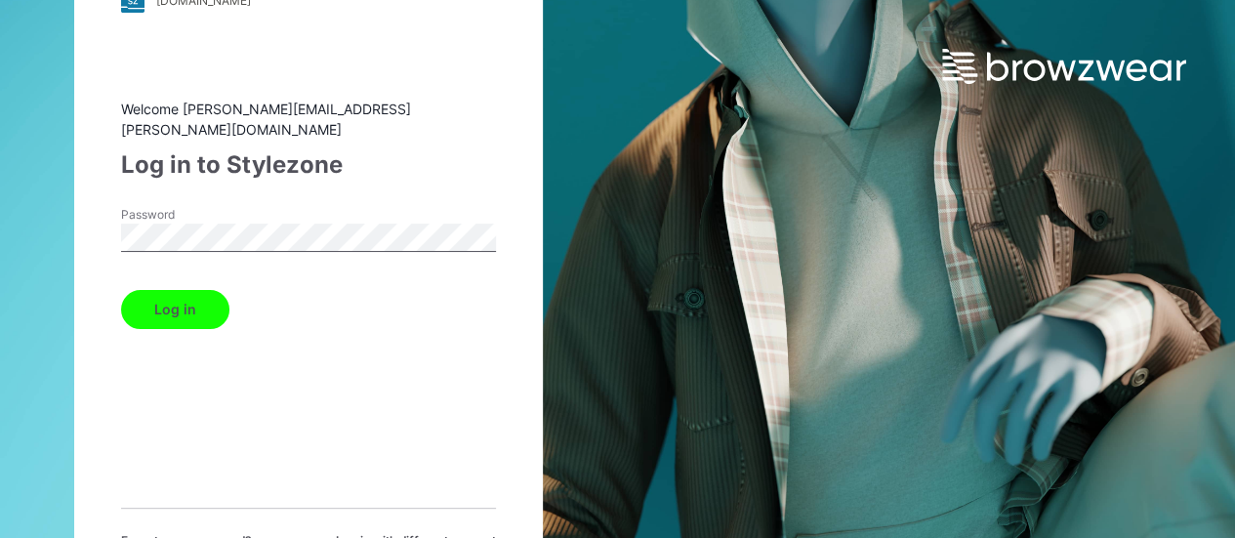
click at [172, 304] on button "Log in" at bounding box center [175, 309] width 108 height 39
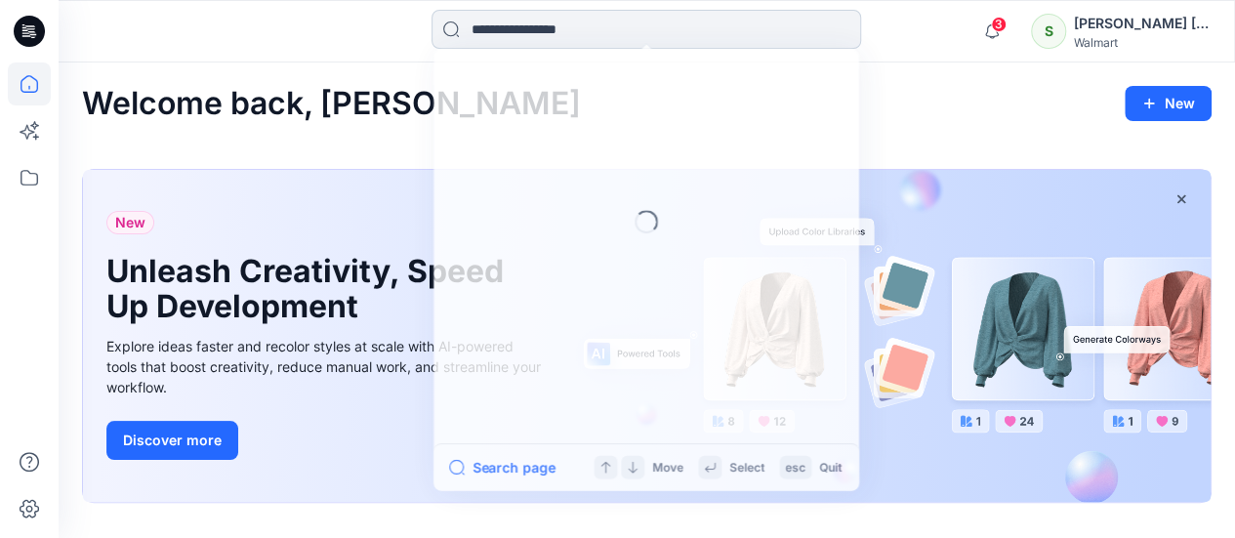
click at [602, 29] on input at bounding box center [645, 29] width 429 height 39
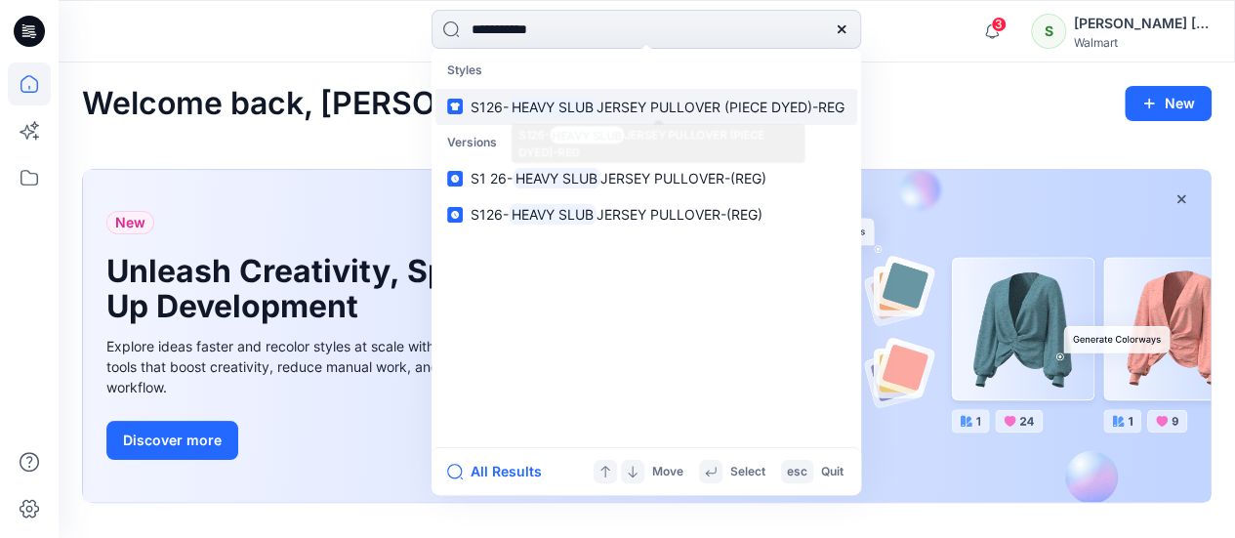
type input "**********"
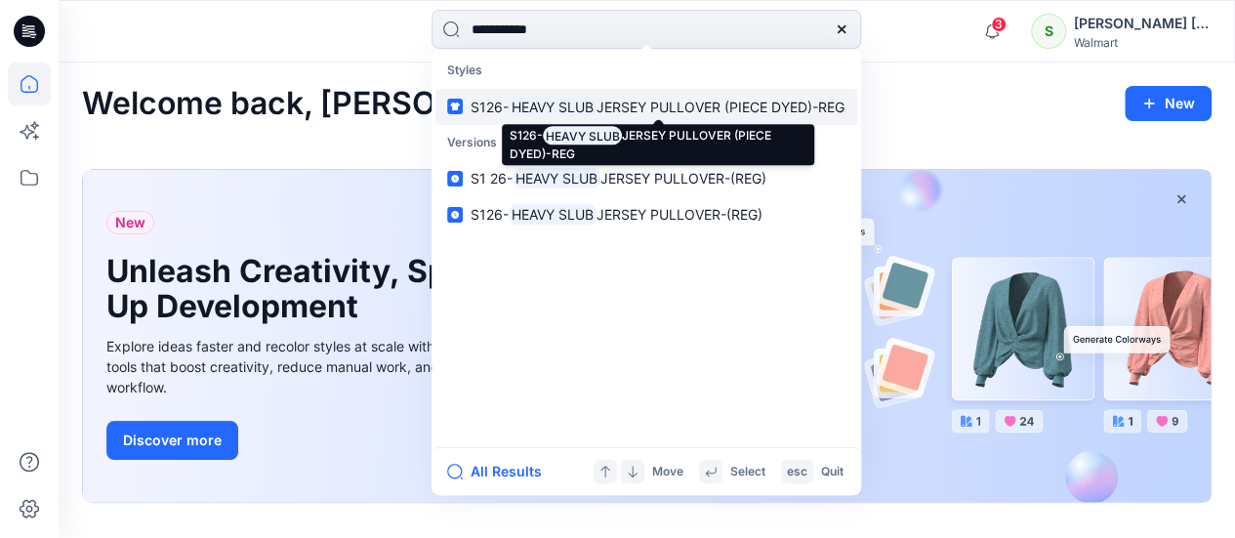
drag, startPoint x: 602, startPoint y: 105, endPoint x: 648, endPoint y: 105, distance: 45.9
click at [603, 104] on span "JERSEY PULLOVER (PIECE DYED)-REG" at bounding box center [720, 107] width 248 height 17
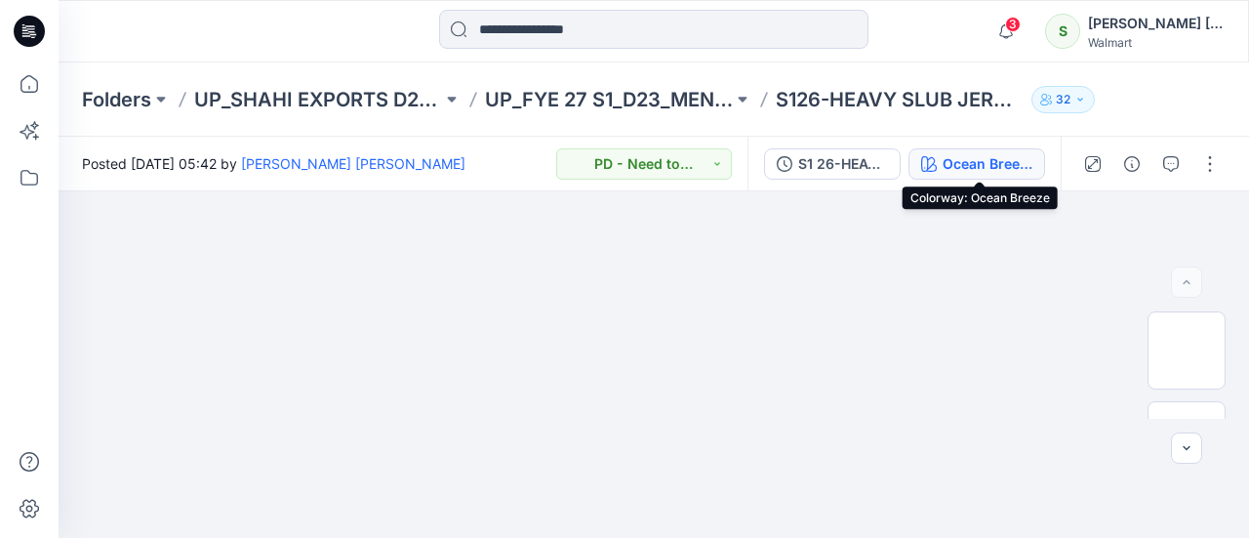
click at [971, 165] on div "Ocean Breeze" at bounding box center [988, 163] width 90 height 21
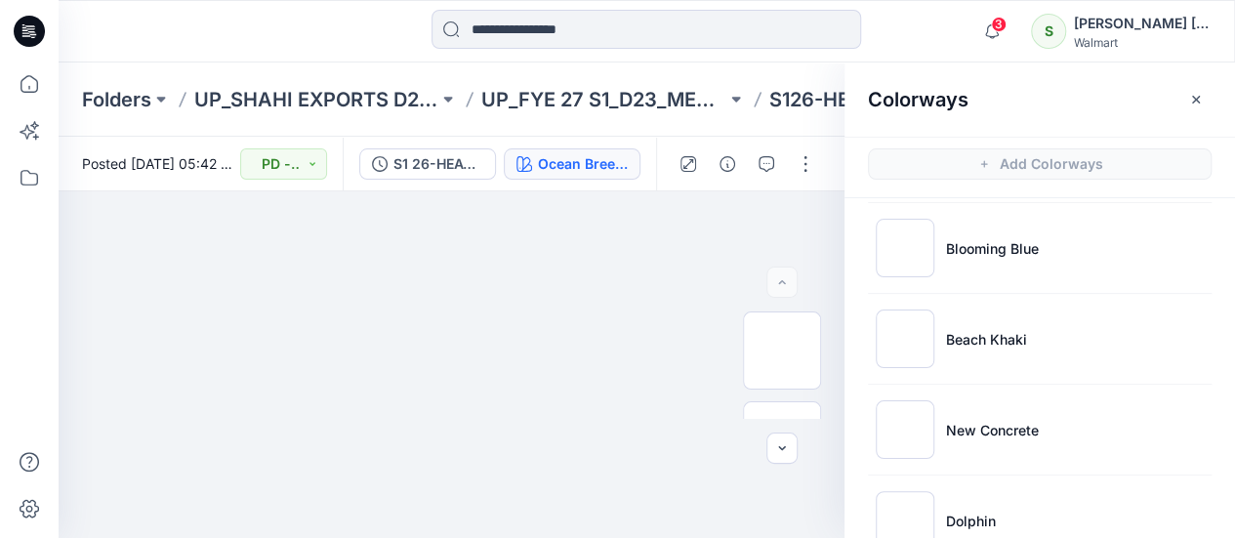
scroll to position [195, 0]
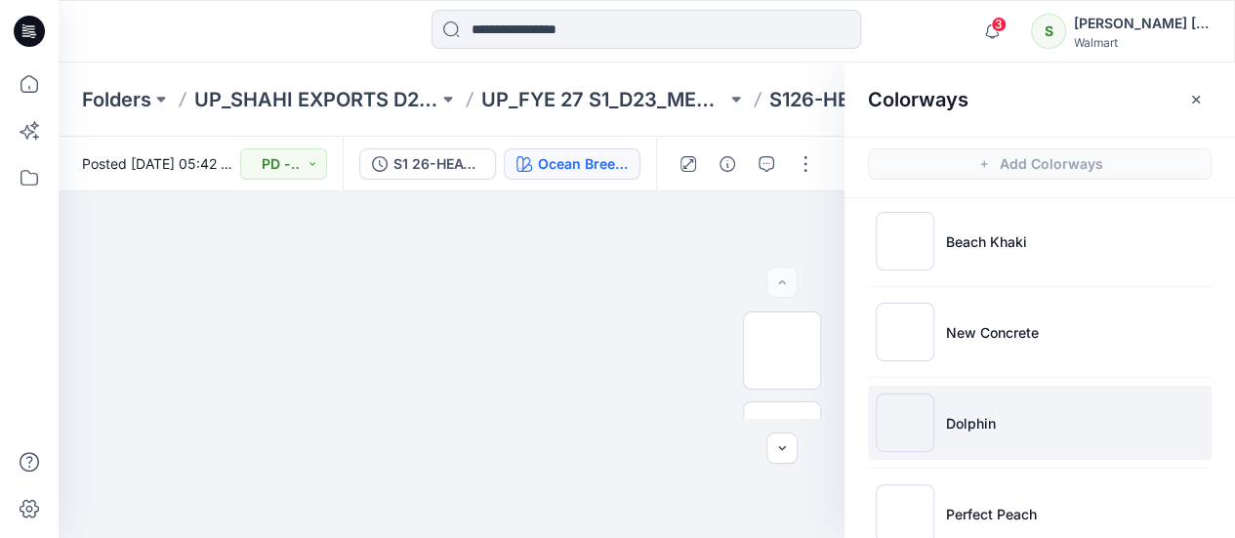
click at [964, 423] on p "Dolphin" at bounding box center [971, 423] width 50 height 20
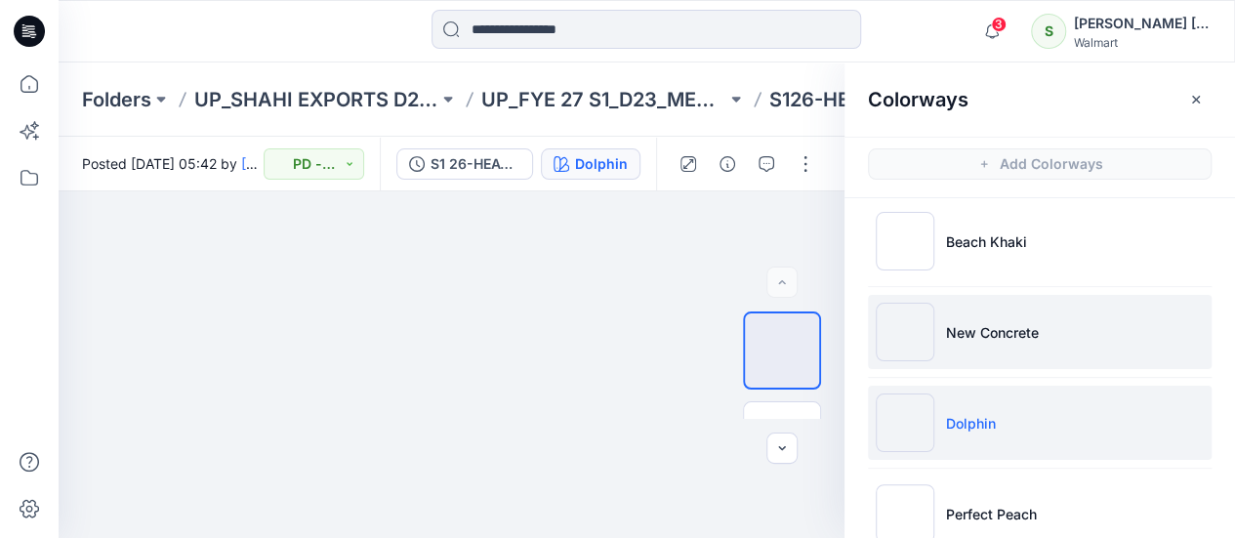
click at [992, 327] on p "New Concrete" at bounding box center [992, 332] width 93 height 20
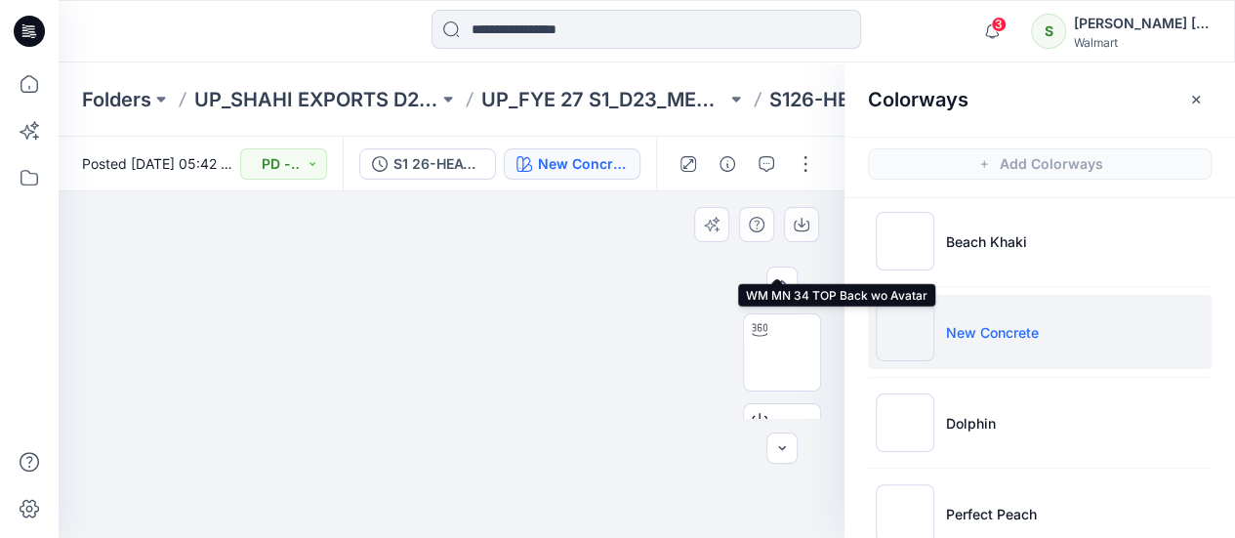
scroll to position [293, 0]
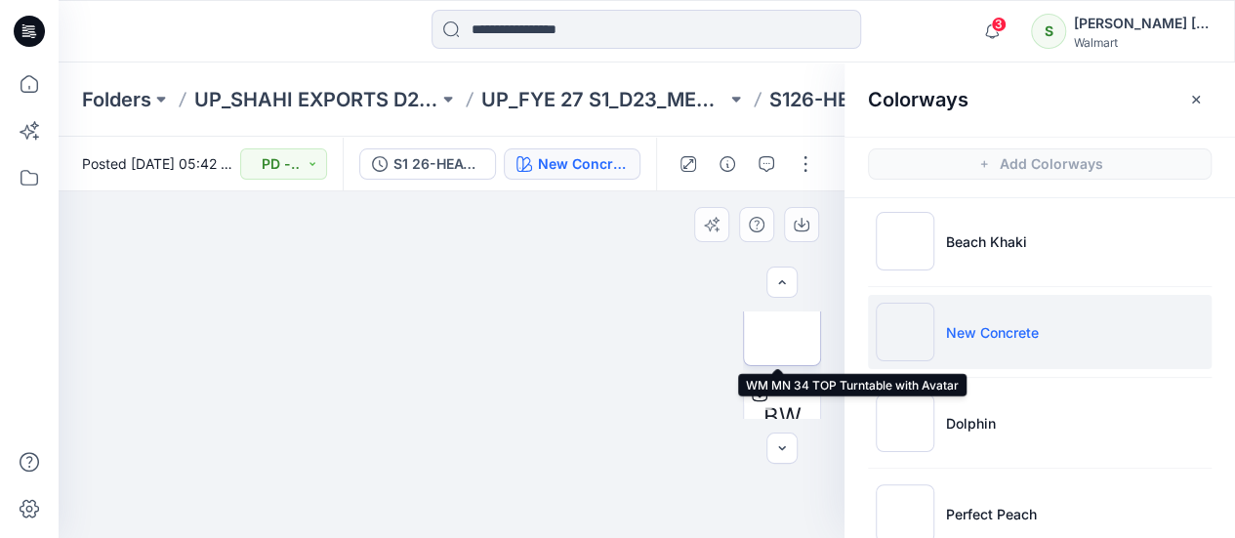
click at [782, 327] on img at bounding box center [782, 327] width 0 height 0
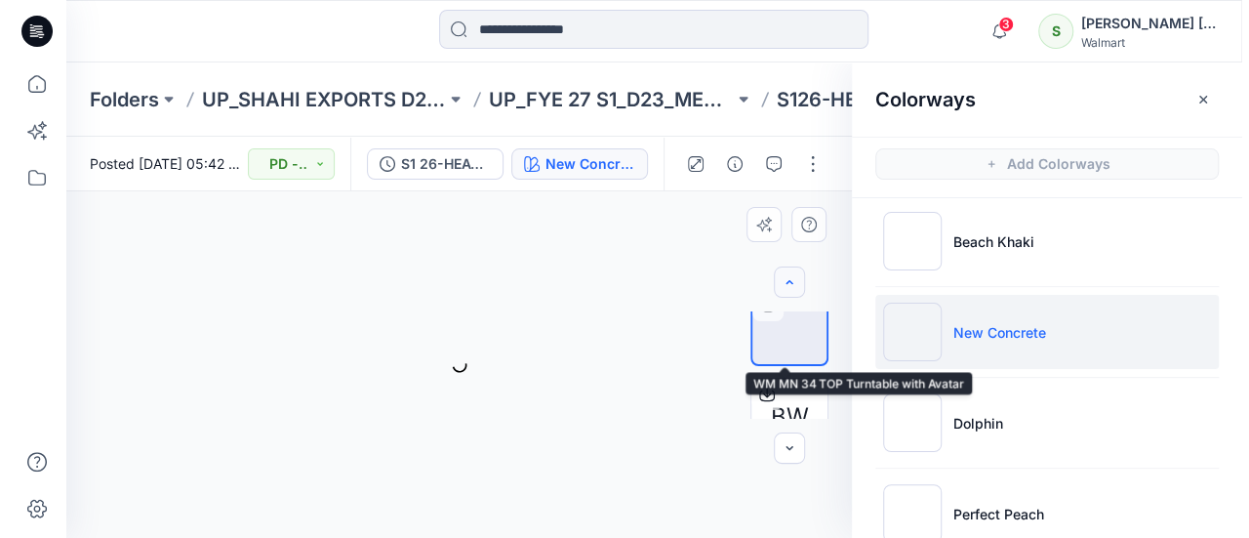
scroll to position [294, 0]
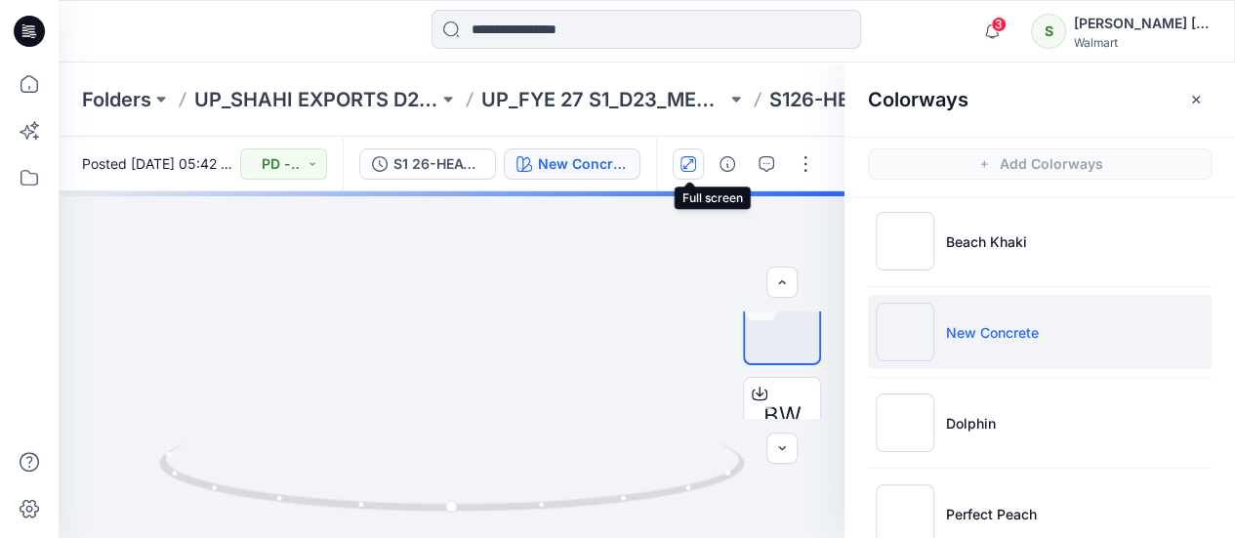
click at [690, 168] on icon "button" at bounding box center [688, 164] width 16 height 16
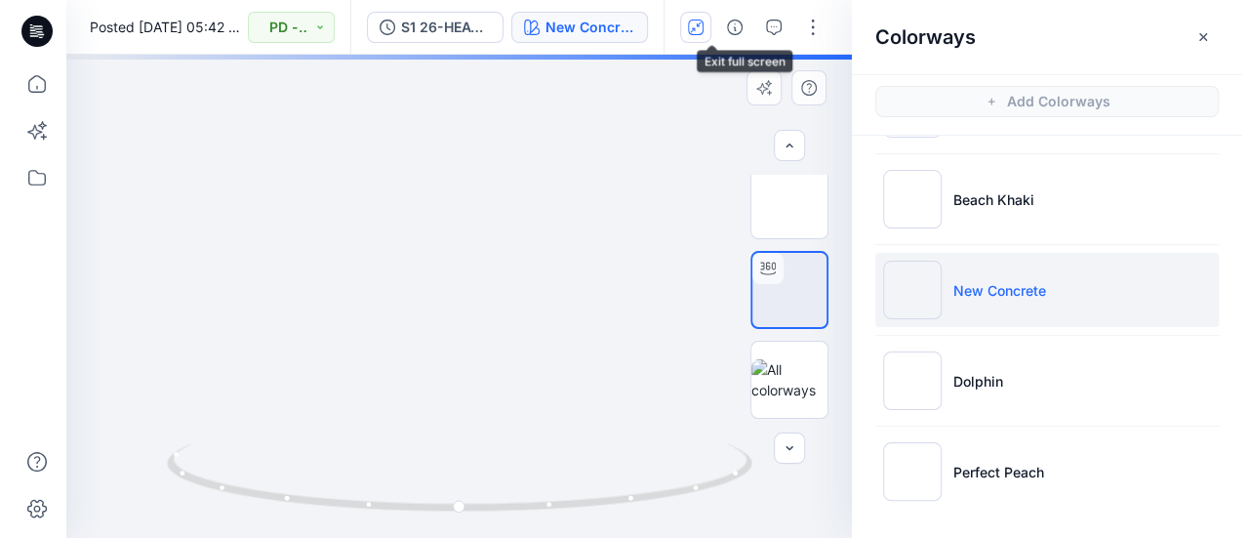
scroll to position [192, 0]
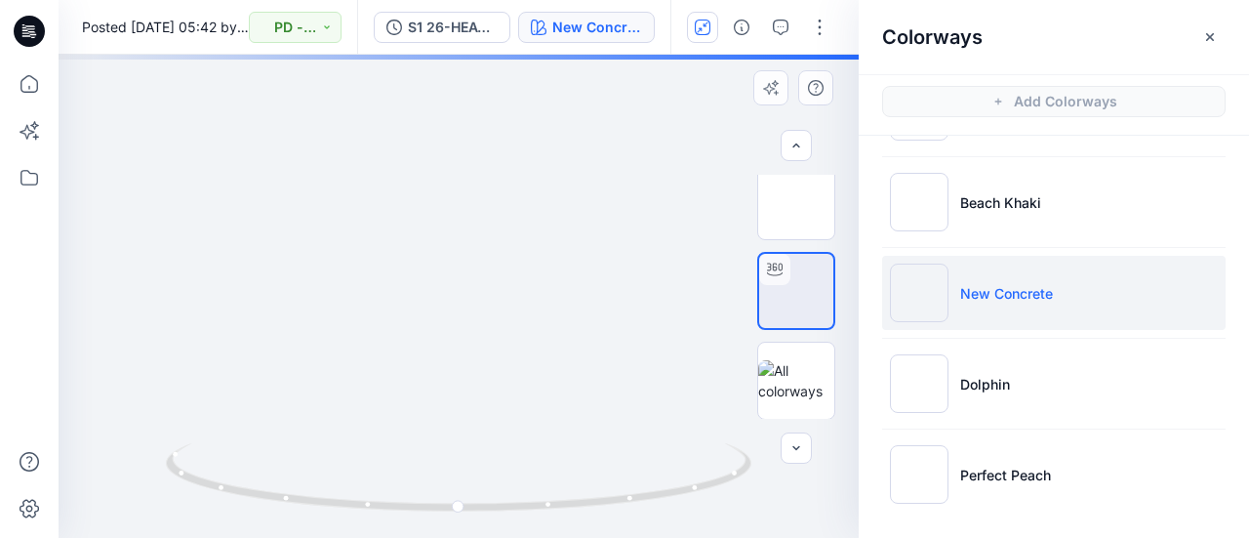
drag, startPoint x: 470, startPoint y: 188, endPoint x: 476, endPoint y: 298, distance: 109.5
drag, startPoint x: 495, startPoint y: 236, endPoint x: 503, endPoint y: 277, distance: 41.7
click at [503, 36] on img at bounding box center [458, 36] width 767 height 0
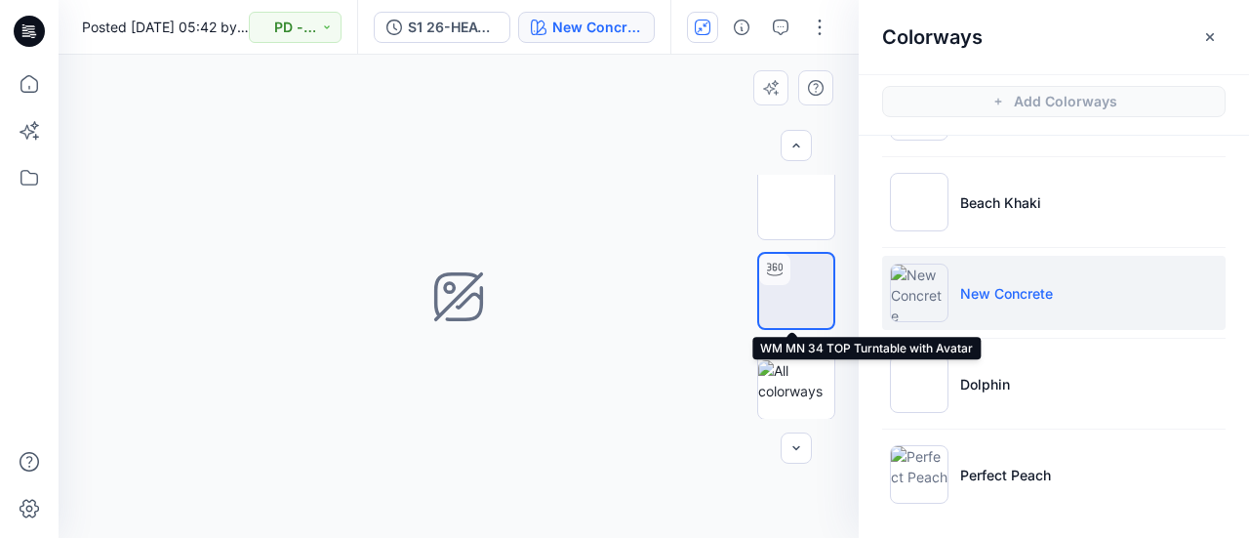
click at [796, 291] on img at bounding box center [796, 291] width 0 height 0
click at [770, 282] on div at bounding box center [774, 269] width 31 height 31
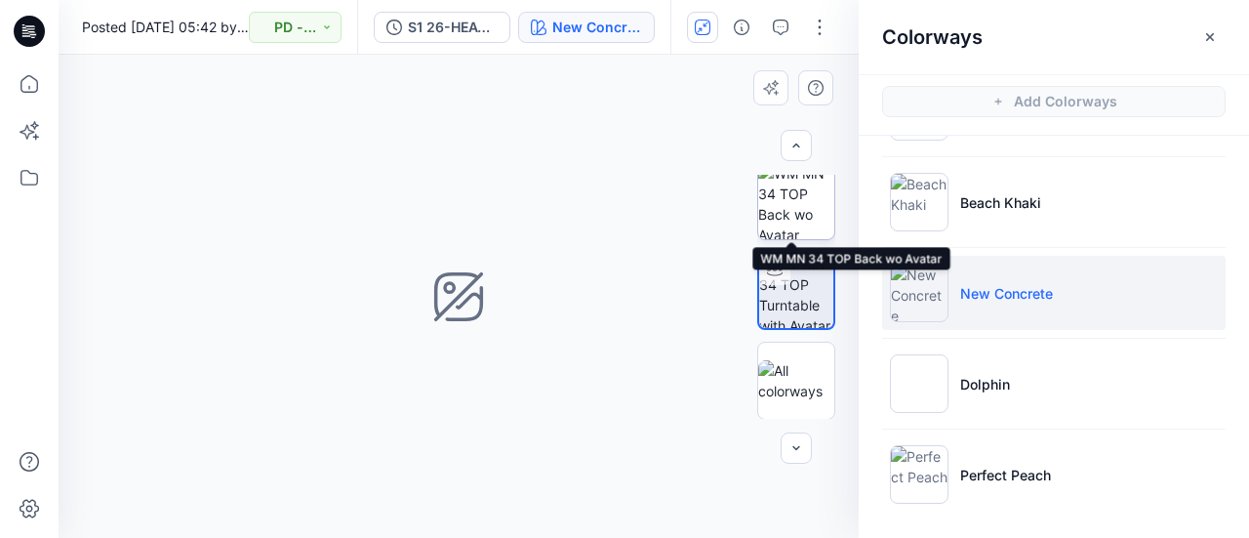
click at [795, 191] on img at bounding box center [796, 201] width 76 height 76
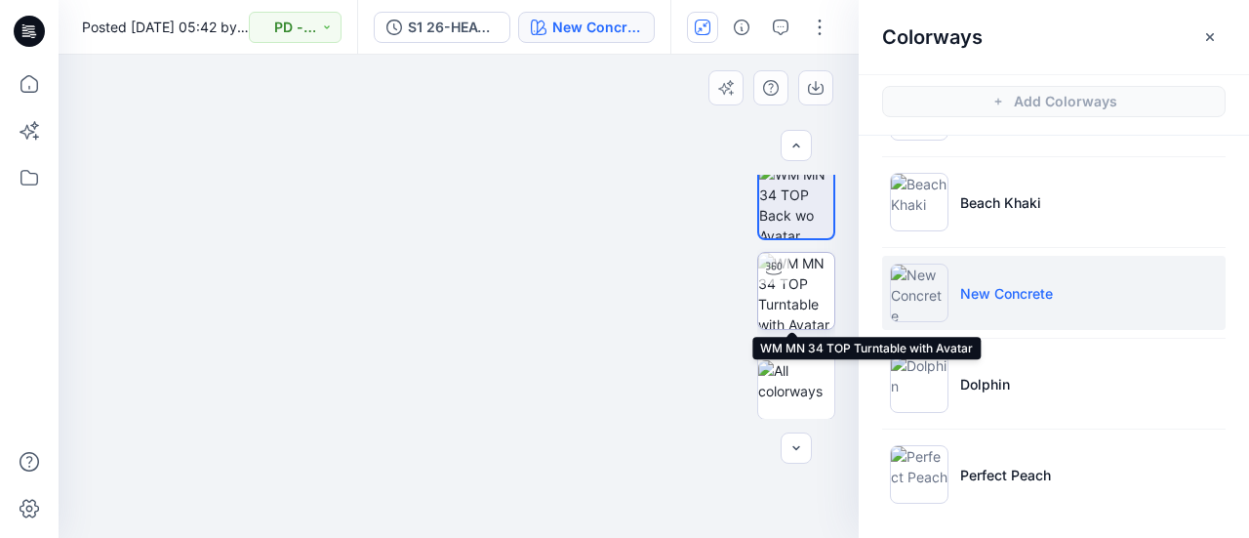
click at [792, 290] on img at bounding box center [796, 291] width 76 height 76
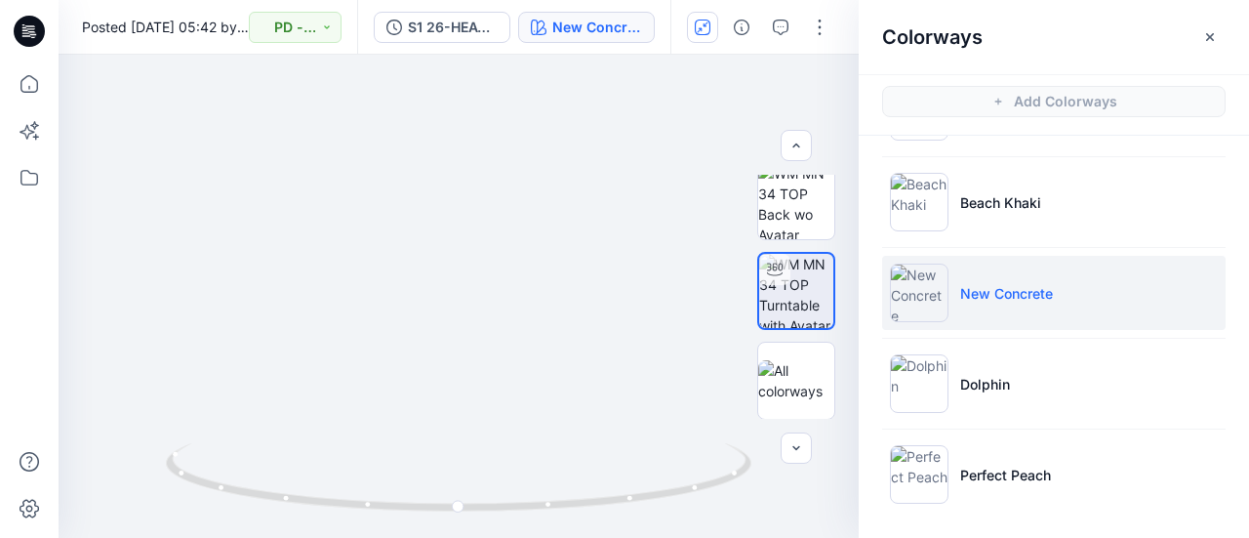
drag, startPoint x: 463, startPoint y: 227, endPoint x: 486, endPoint y: 336, distance: 110.8
click at [486, 336] on img at bounding box center [458, 279] width 767 height 516
drag, startPoint x: 490, startPoint y: 343, endPoint x: 494, endPoint y: 323, distance: 19.9
click at [494, 323] on img at bounding box center [463, 263] width 862 height 547
click at [494, 307] on img at bounding box center [463, 261] width 862 height 551
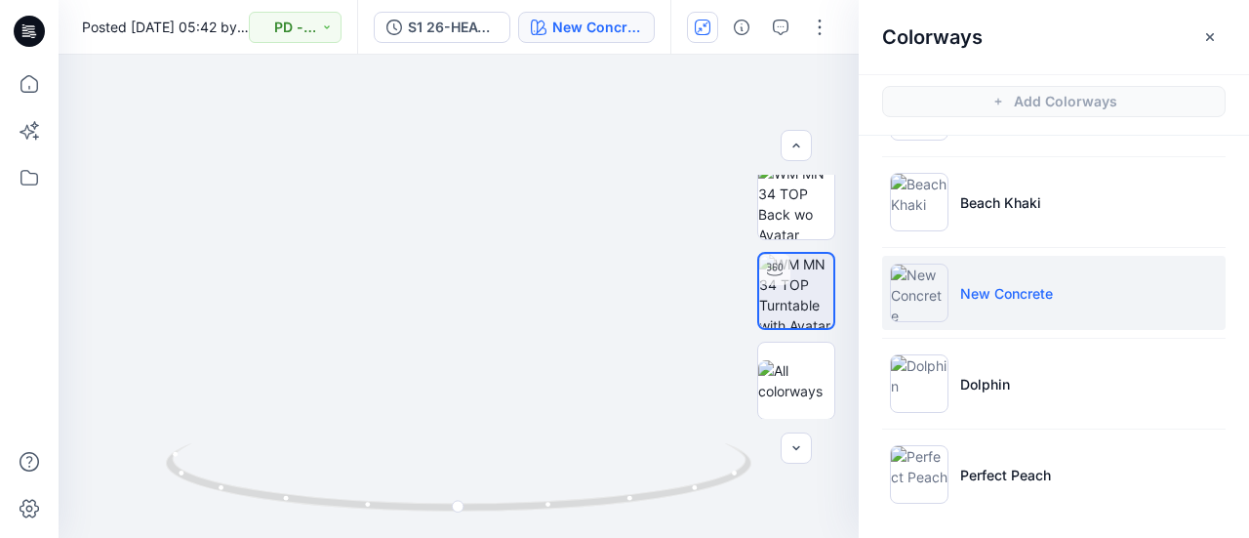
drag, startPoint x: 475, startPoint y: 263, endPoint x: 481, endPoint y: 292, distance: 29.9
click at [481, 292] on img at bounding box center [458, 285] width 767 height 505
drag, startPoint x: 484, startPoint y: 287, endPoint x: 486, endPoint y: 251, distance: 36.2
click at [486, 251] on img at bounding box center [461, 263] width 862 height 548
drag, startPoint x: 459, startPoint y: 231, endPoint x: 462, endPoint y: 257, distance: 25.5
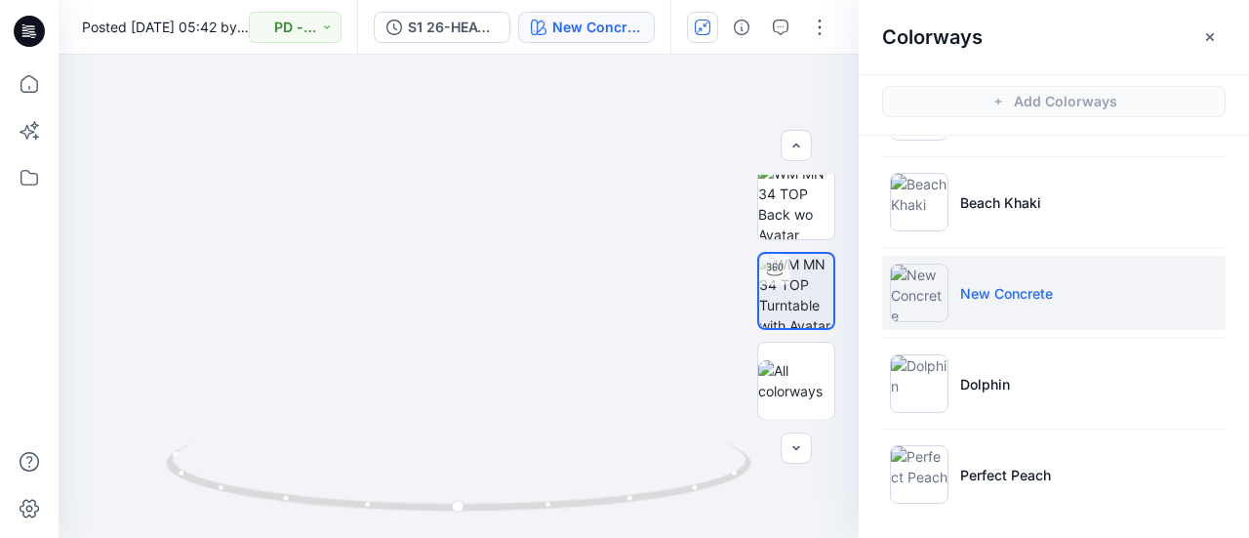
click at [462, 257] on img at bounding box center [458, 286] width 767 height 503
drag, startPoint x: 354, startPoint y: 508, endPoint x: 527, endPoint y: 518, distance: 173.0
click at [527, 518] on div at bounding box center [459, 489] width 586 height 98
click at [442, 512] on icon at bounding box center [461, 479] width 590 height 73
drag, startPoint x: 329, startPoint y: 502, endPoint x: 603, endPoint y: 506, distance: 274.3
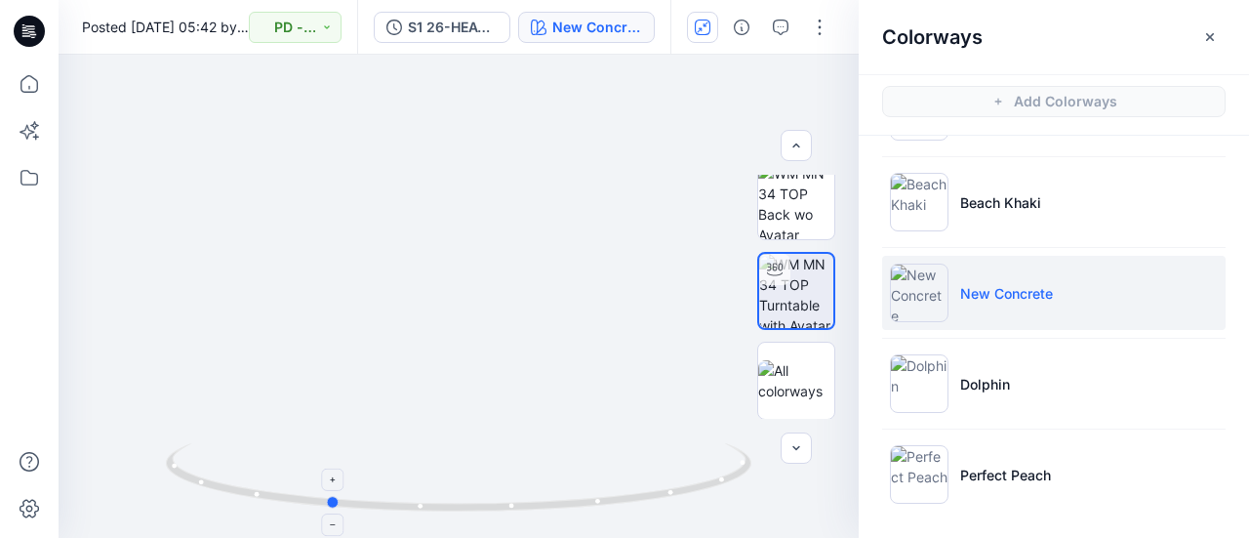
click at [603, 506] on icon at bounding box center [461, 479] width 590 height 73
drag, startPoint x: 673, startPoint y: 495, endPoint x: 518, endPoint y: 506, distance: 155.6
click at [519, 506] on icon at bounding box center [461, 479] width 590 height 73
